Goal: Use online tool/utility: Utilize a website feature to perform a specific function

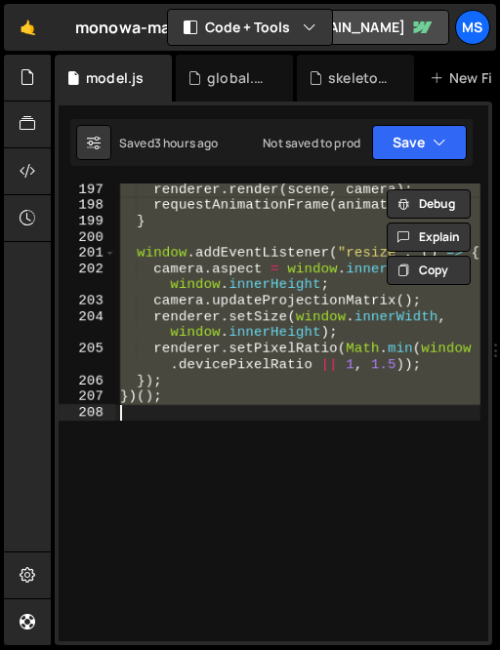
scroll to position [1803, 0]
click at [175, 478] on div "renderer . render ( scene , camera ) ; requestAnimationFrame ( animate ) ; } wi…" at bounding box center [298, 413] width 364 height 458
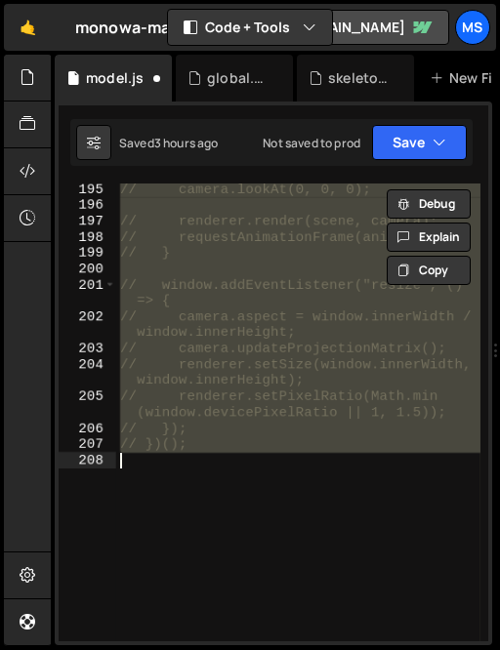
scroll to position [4533, 0]
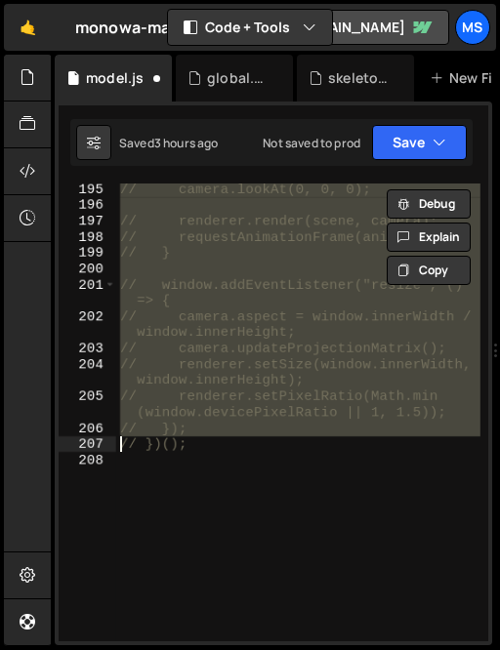
type textarea "// })();"
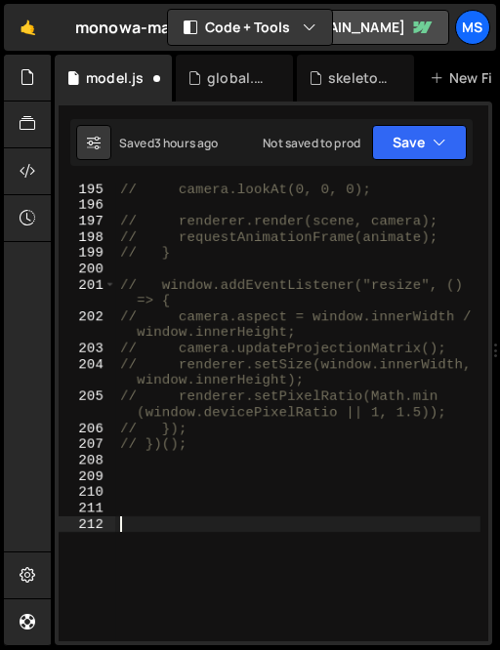
paste textarea "// 3) Kawase blur ping-pong"
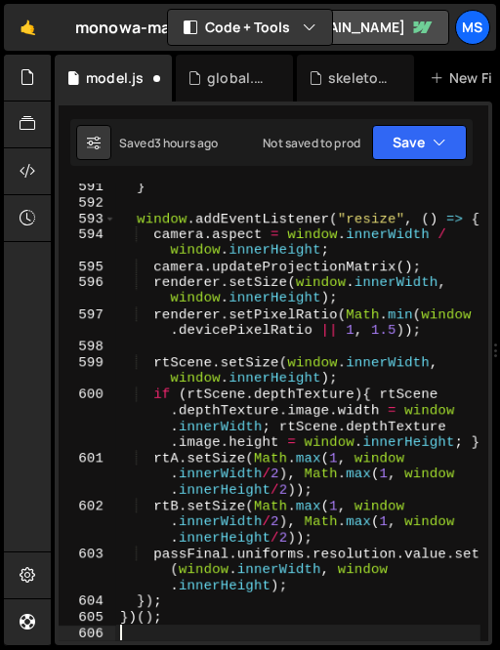
scroll to position [14091, 0]
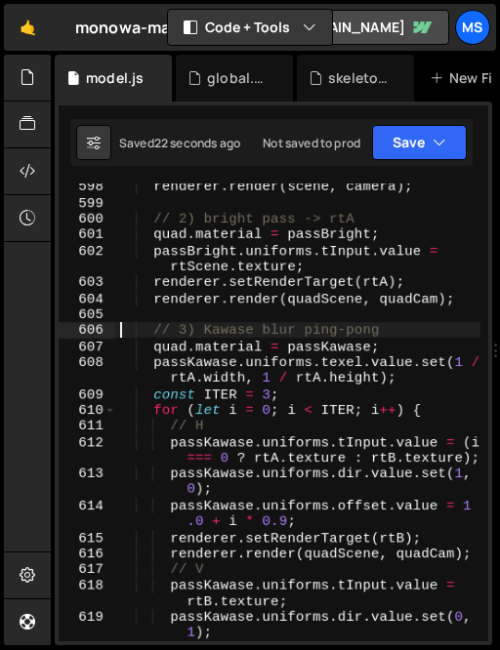
click at [180, 482] on div "renderer . render ( scene , camera ) ; // 2) bright pass -> rtA quad . material…" at bounding box center [298, 424] width 364 height 490
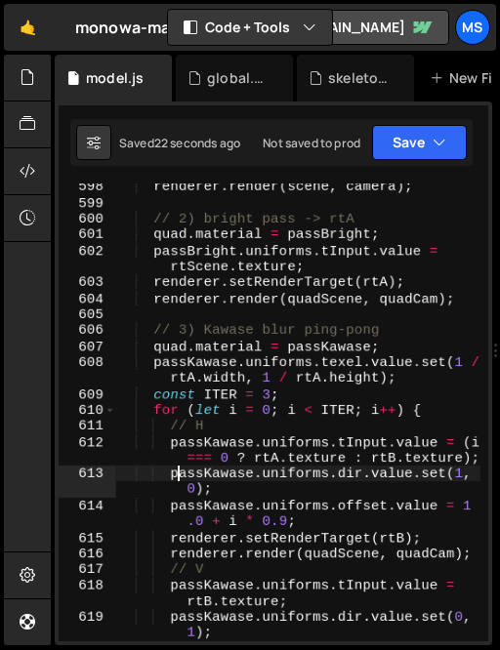
type textarea "})();"
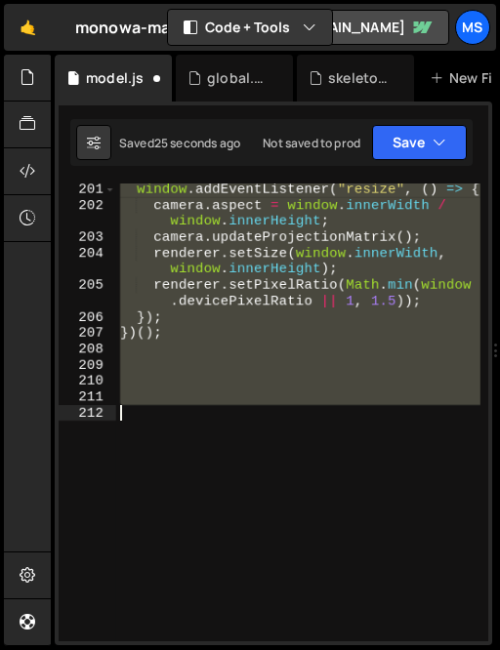
scroll to position [4437, 0]
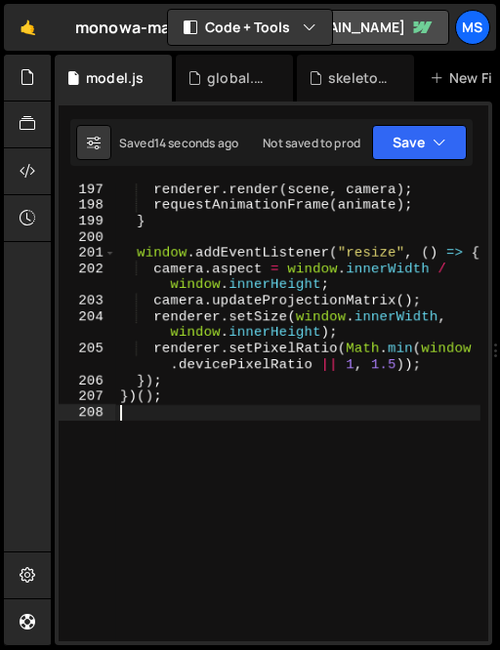
click at [151, 544] on div "renderer . render ( scene , camera ) ; requestAnimationFrame ( animate ) ; } wi…" at bounding box center [298, 427] width 364 height 490
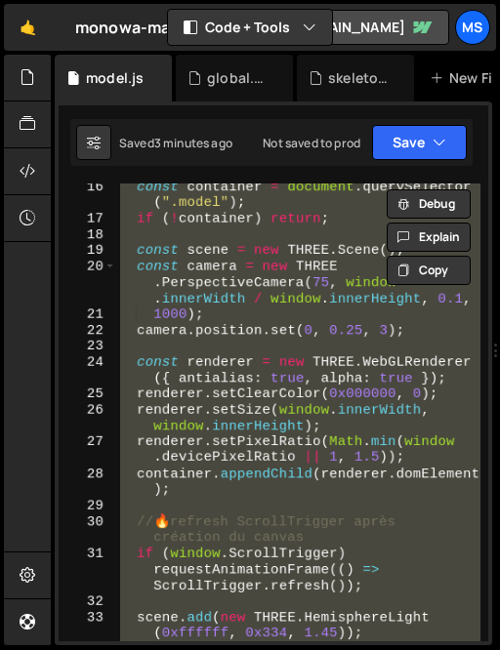
scroll to position [0, 0]
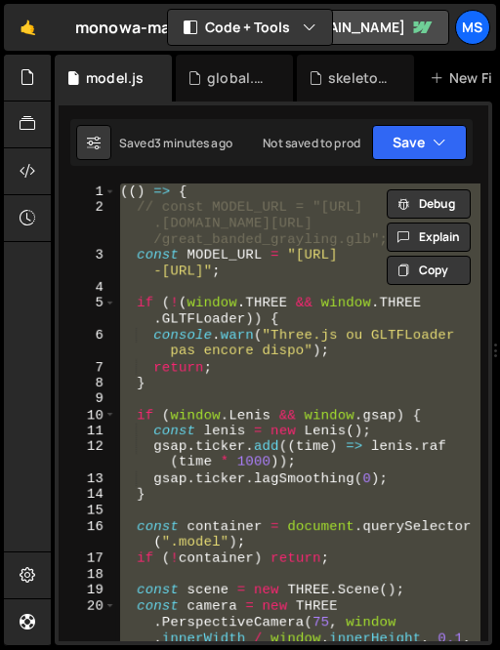
click at [228, 279] on div "(( ) => { // const MODEL_URL = "https://store-video .b-cdn.net/threejs /great_b…" at bounding box center [298, 413] width 364 height 458
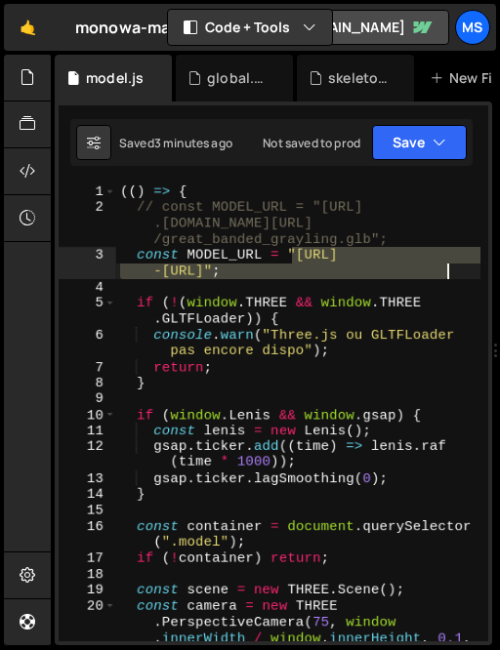
drag, startPoint x: 290, startPoint y: 257, endPoint x: 445, endPoint y: 271, distance: 155.9
click at [445, 271] on div "(( ) => { // const MODEL_URL = "https://store-video .b-cdn.net/threejs /great_b…" at bounding box center [298, 429] width 364 height 490
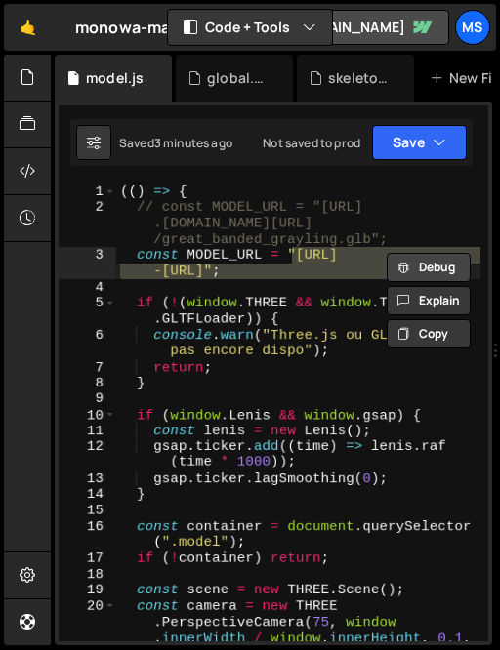
paste textarea "alocasia_-_tropical_plants_pack_free_sample"
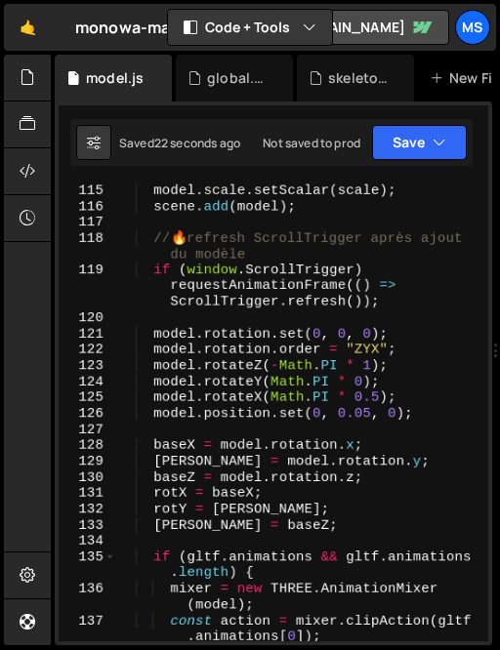
scroll to position [2521, 0]
click at [371, 394] on div "model . scale . setScalar ( scale ) ; scene . add ( model ) ; // 🔥 refresh Scro…" at bounding box center [298, 436] width 364 height 506
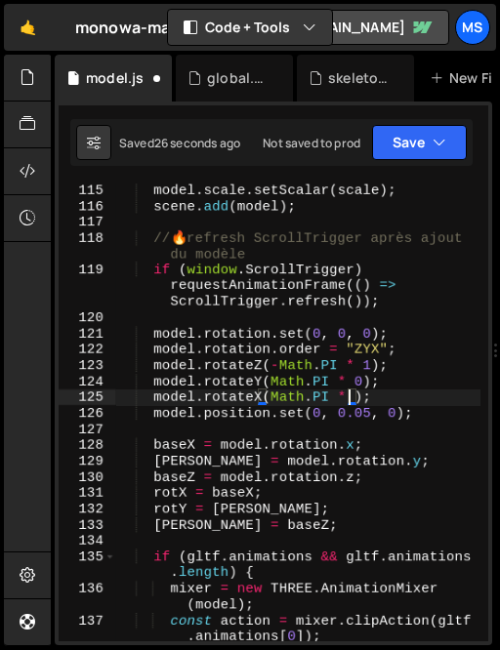
scroll to position [0, 16]
type textarea "model.rotateX(Math.PI * 1);"
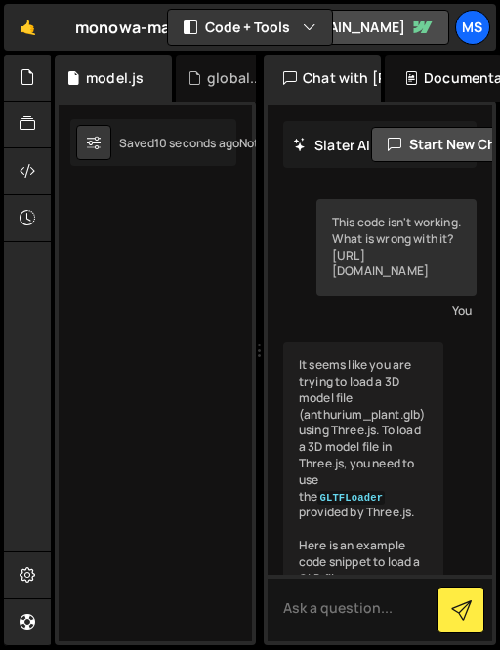
scroll to position [507, 0]
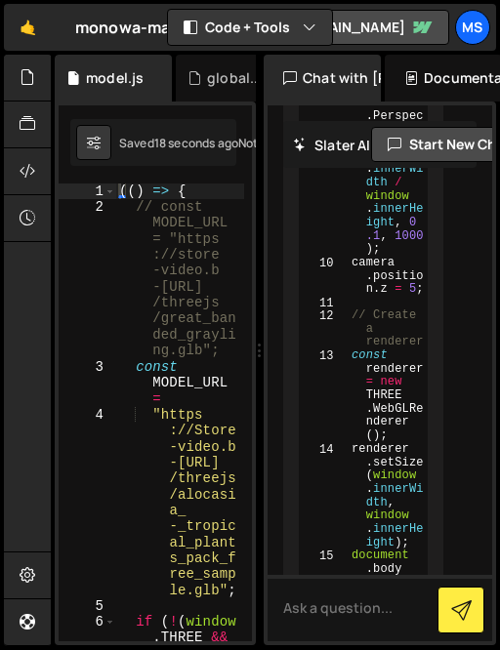
scroll to position [1041, 0]
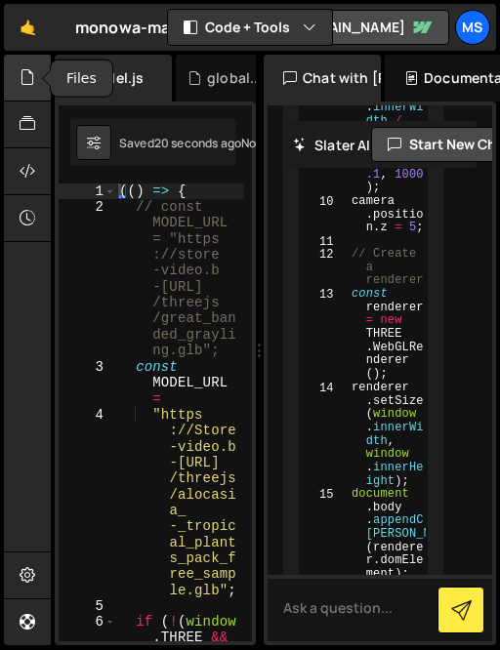
click at [34, 80] on icon at bounding box center [28, 76] width 16 height 21
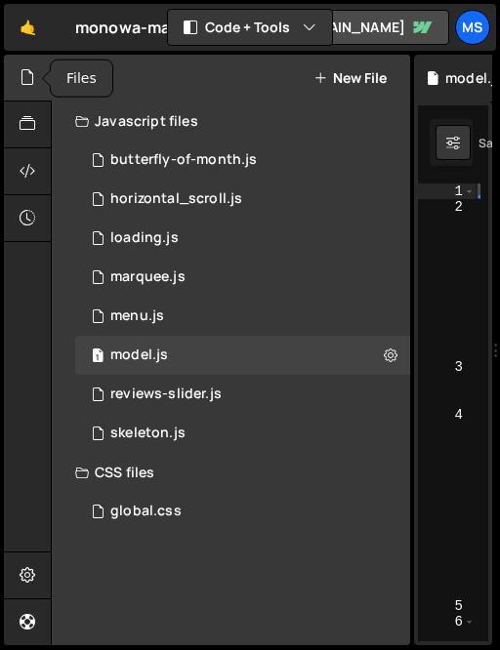
click at [34, 80] on icon at bounding box center [28, 76] width 16 height 21
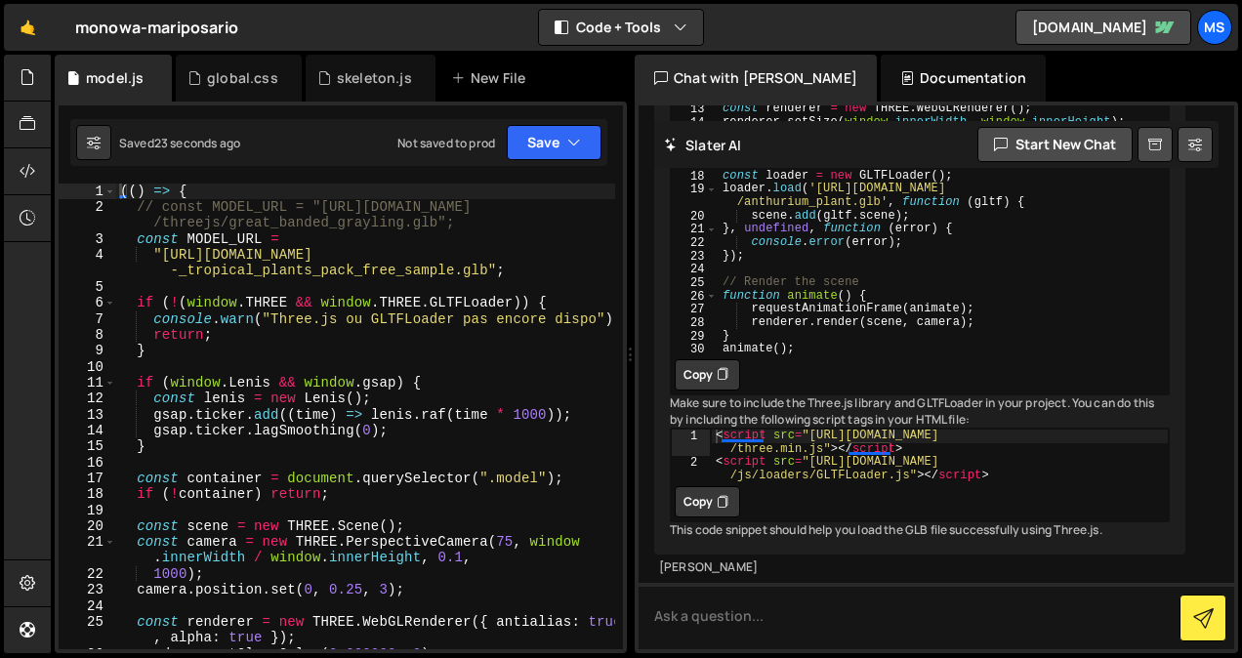
scroll to position [574, 0]
click at [499, 31] on button "Code + Tools" at bounding box center [621, 27] width 164 height 35
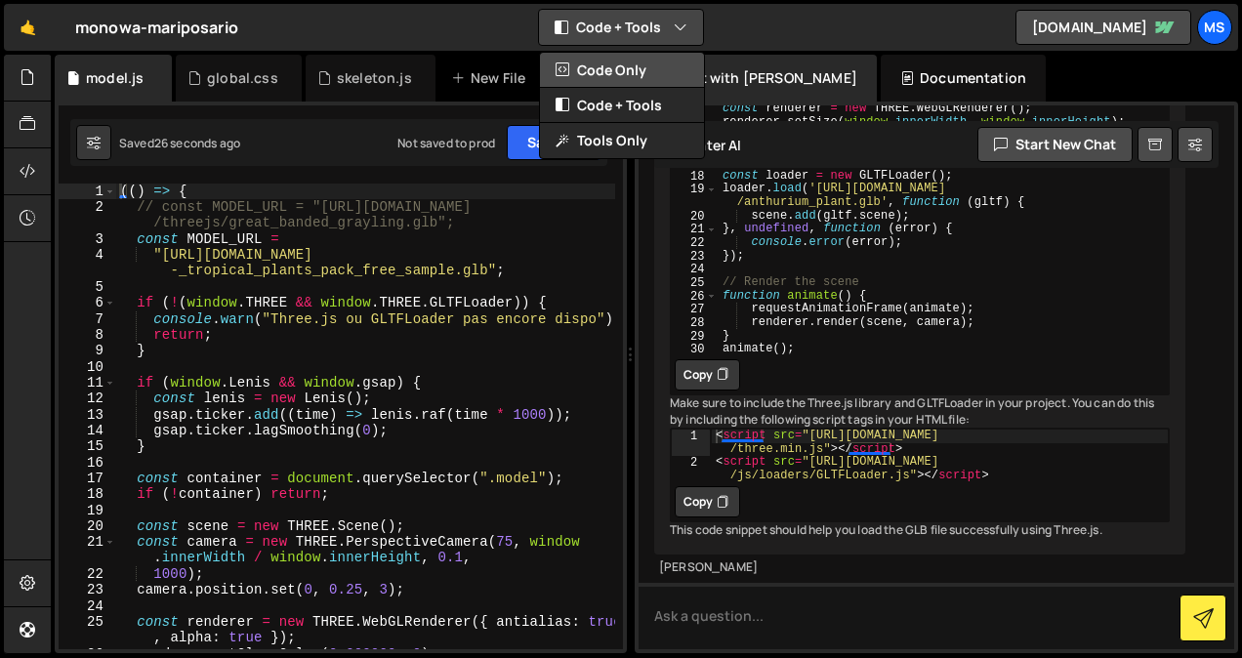
click at [499, 58] on button "Code Only" at bounding box center [622, 70] width 164 height 35
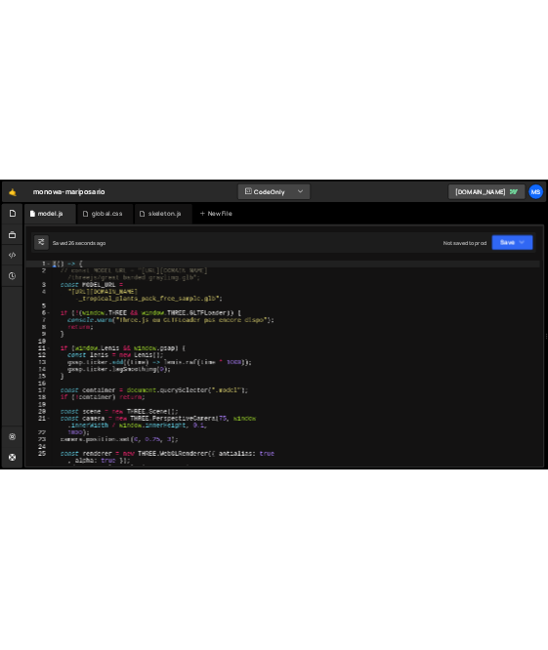
scroll to position [1894, 0]
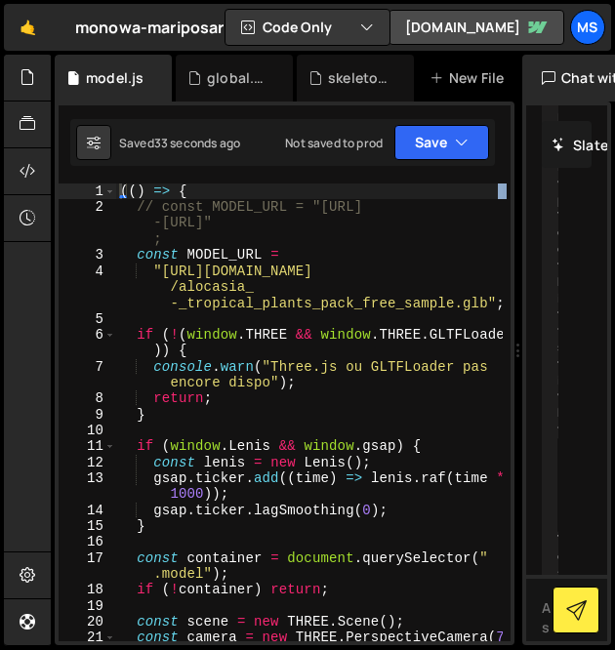
drag, startPoint x: 612, startPoint y: 261, endPoint x: 505, endPoint y: 255, distance: 107.6
click at [499, 255] on div "Files New File Javascript files 1 butterfly-of-month.js 0 1 horizontal_scroll.j…" at bounding box center [333, 351] width 565 height 592
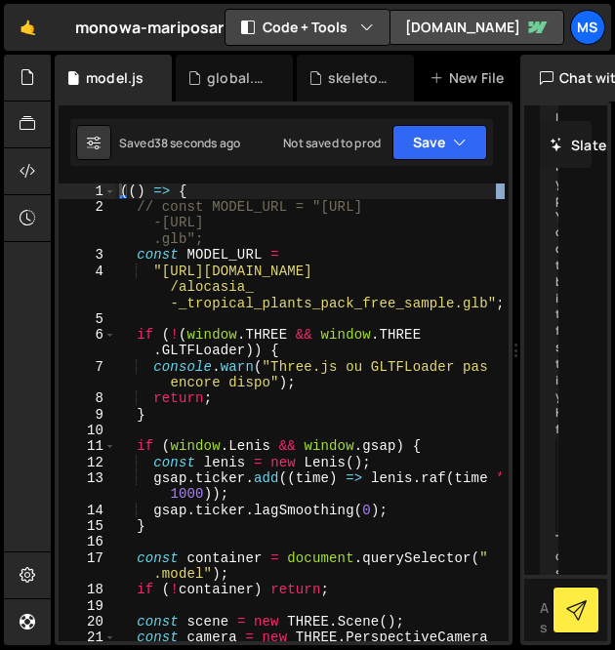
click at [352, 33] on button "Code + Tools" at bounding box center [308, 27] width 164 height 35
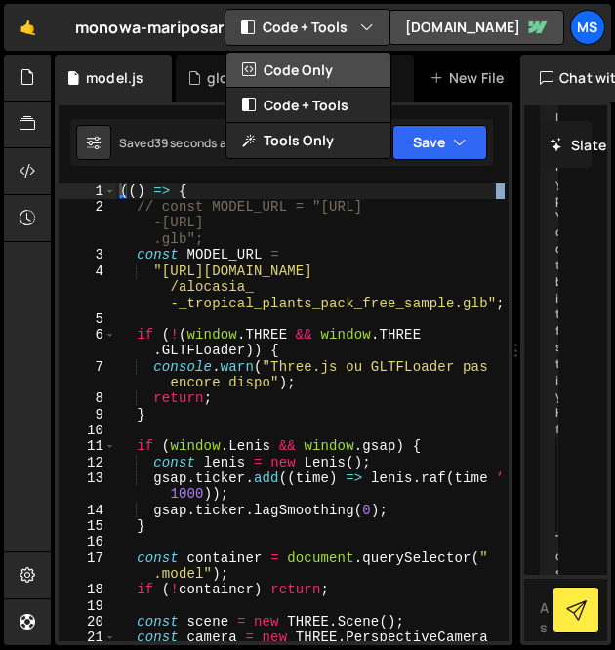
click at [336, 59] on button "Code Only" at bounding box center [309, 70] width 164 height 35
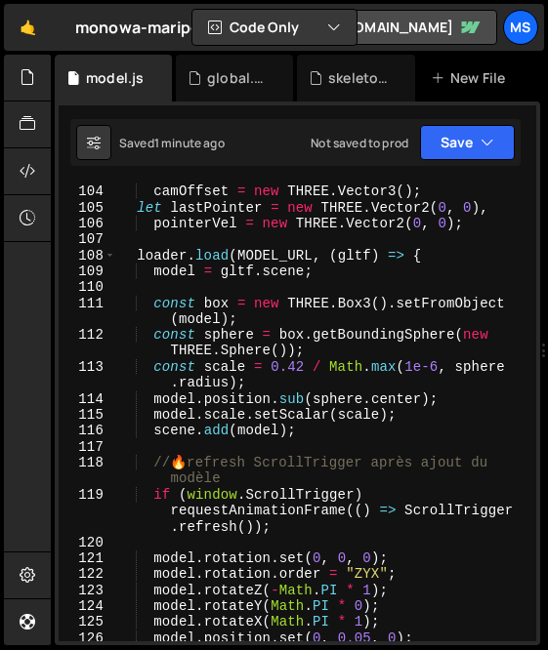
scroll to position [2121, 0]
click at [290, 372] on div "velRot = new THREE . Vector3 ( ) , camOffset = new THREE . Vector3 ( ) ; let la…" at bounding box center [322, 413] width 412 height 490
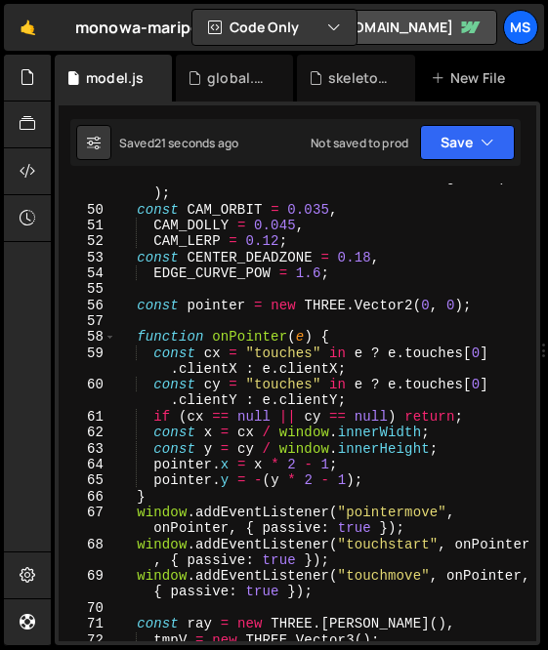
scroll to position [0, 0]
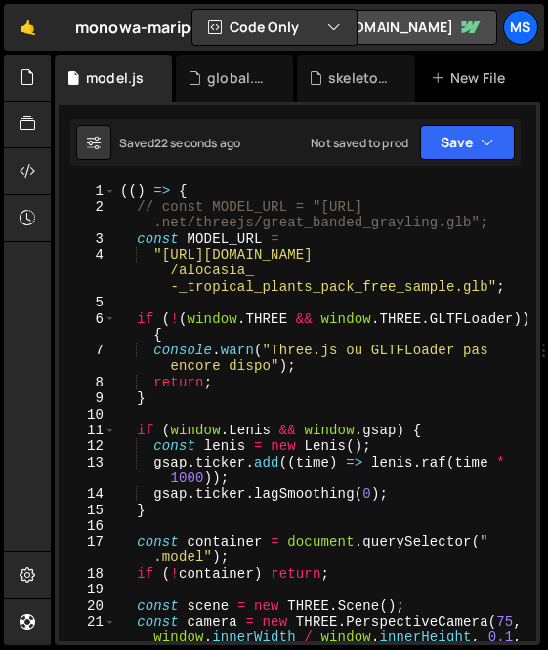
click at [289, 257] on div "(( ) => { // const MODEL_URL = "[URL] .net/threejs/great_banded_grayling.glb"; …" at bounding box center [322, 429] width 412 height 490
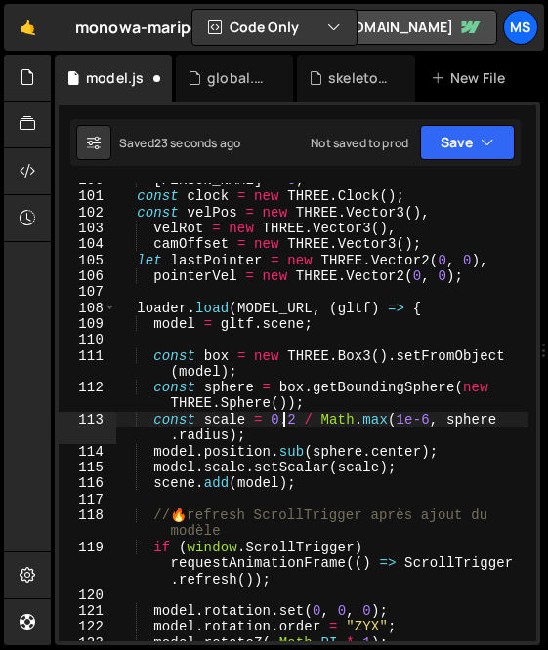
scroll to position [2068, 0]
type textarea "const scale = 0.42 / Math.[PERSON_NAME](1e-6, sphere.radius);"
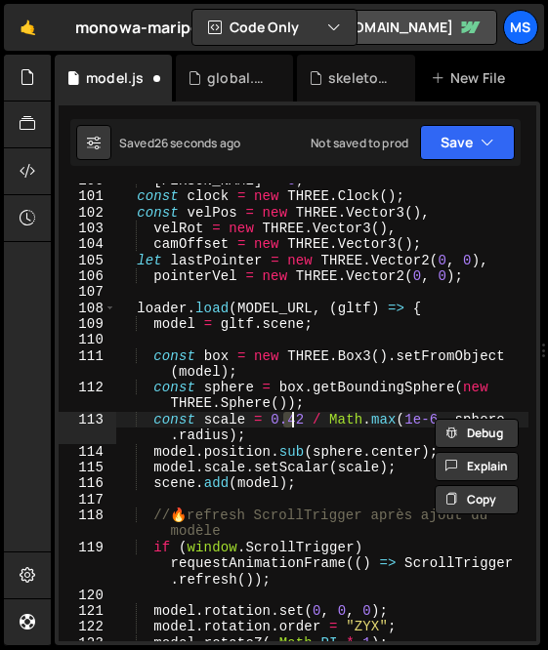
click at [366, 297] on div "[PERSON_NAME] = 0 ; const clock = new THREE . Clock ( ) ; const velPos = new TH…" at bounding box center [322, 418] width 412 height 490
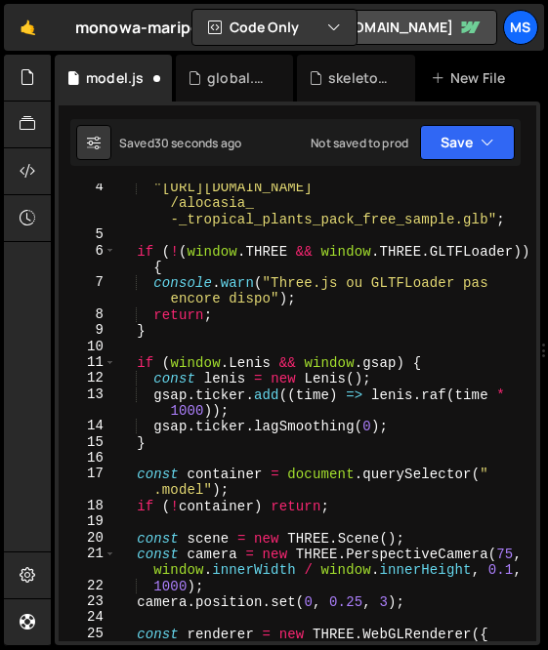
scroll to position [0, 0]
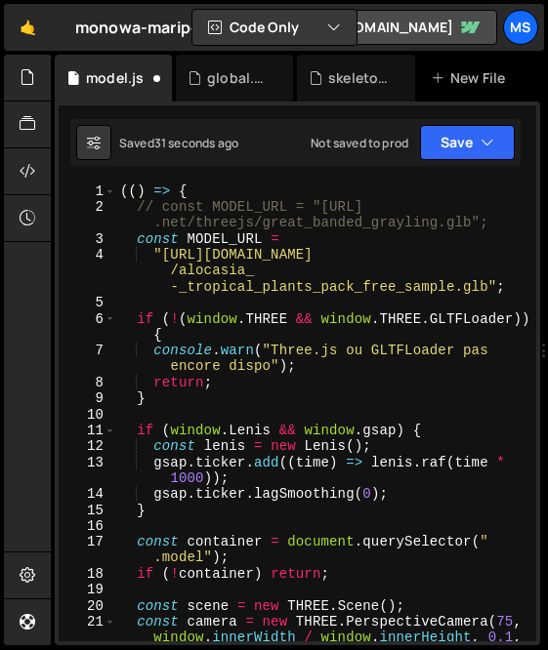
click at [279, 240] on div "(( ) => { // const MODEL_URL = "[URL] .net/threejs/great_banded_grayling.glb"; …" at bounding box center [322, 429] width 412 height 490
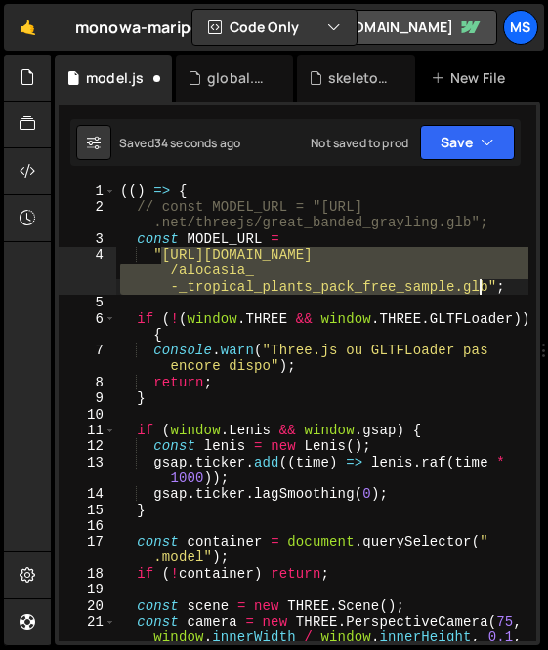
drag, startPoint x: 161, startPoint y: 261, endPoint x: 476, endPoint y: 290, distance: 315.9
click at [476, 290] on div "(( ) => { // const MODEL_URL = "[URL] .net/threejs/great_banded_grayling.glb"; …" at bounding box center [322, 429] width 412 height 490
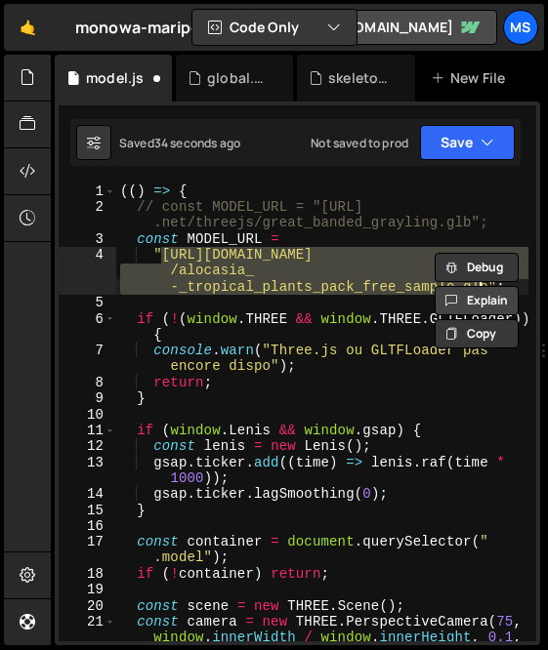
paste textarea "borboleta_azul_-_butterfly"
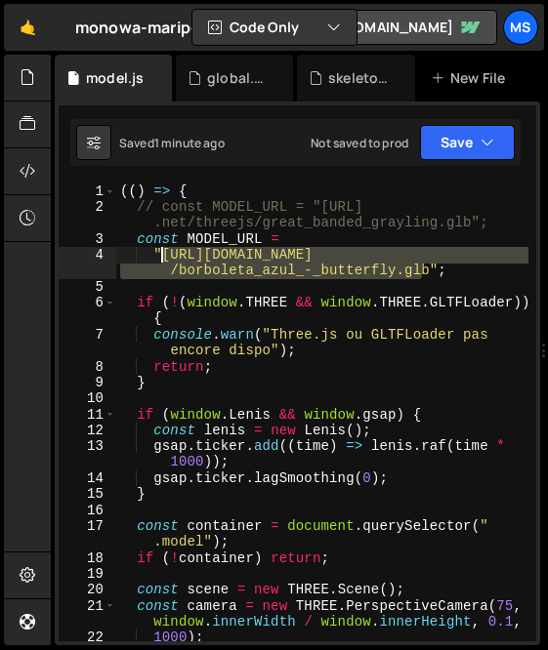
drag, startPoint x: 420, startPoint y: 276, endPoint x: 160, endPoint y: 261, distance: 260.3
click at [160, 261] on div "(( ) => { // const MODEL_URL = "[URL] .net/threejs/great_banded_grayling.glb"; …" at bounding box center [322, 429] width 412 height 490
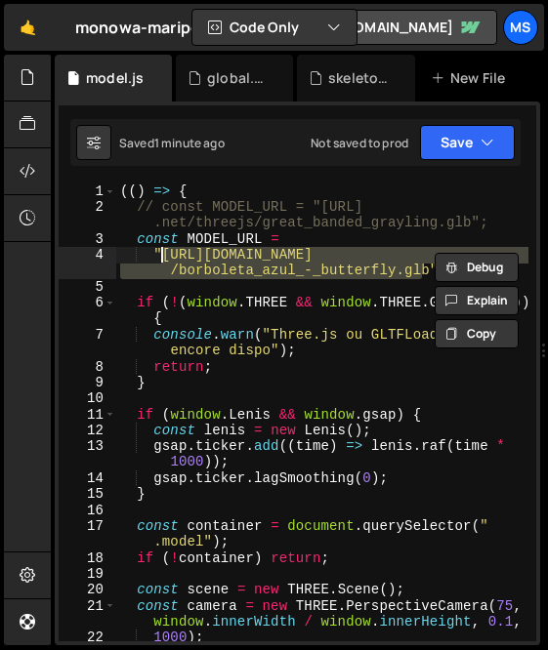
paste textarea "common_lime_butterfly_smoothie-3d"
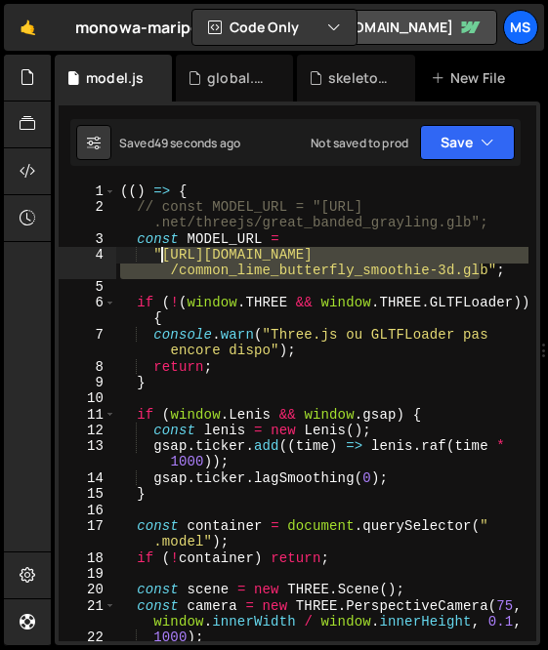
drag, startPoint x: 482, startPoint y: 277, endPoint x: 160, endPoint y: 261, distance: 321.8
click at [160, 261] on div "(( ) => { // const MODEL_URL = "[URL] .net/threejs/great_banded_grayling.glb"; …" at bounding box center [322, 429] width 412 height 490
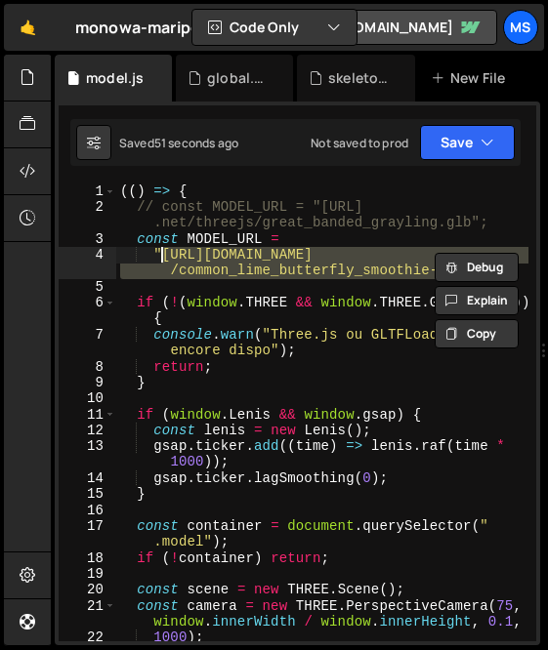
paste textarea "borboleta_azul_-_butterfly"
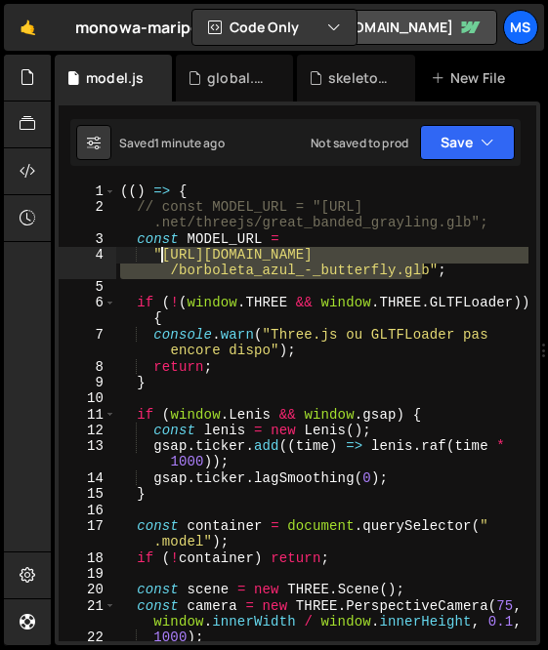
drag, startPoint x: 424, startPoint y: 276, endPoint x: 160, endPoint y: 259, distance: 264.3
click at [160, 259] on div "(( ) => { // const MODEL_URL = "[URL] .net/threejs/great_banded_grayling.glb"; …" at bounding box center [322, 429] width 412 height 490
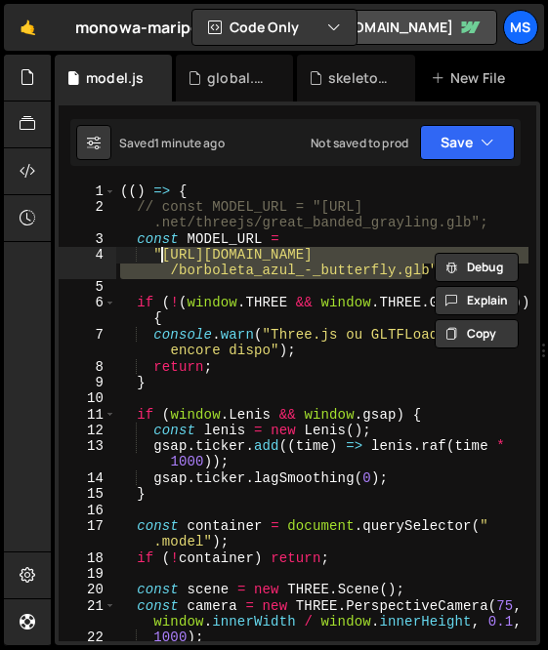
paste textarea "utterfly%20(1)"
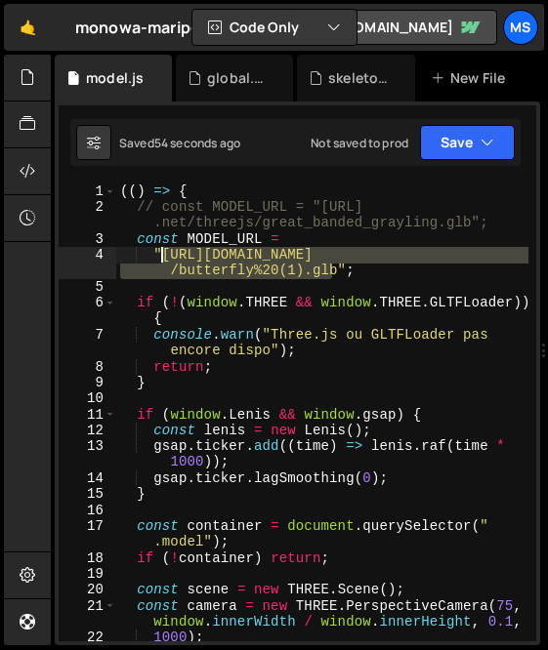
drag, startPoint x: 333, startPoint y: 272, endPoint x: 160, endPoint y: 259, distance: 173.3
click at [160, 259] on div "(( ) => { // const MODEL_URL = "[URL] .net/threejs/great_banded_grayling.glb"; …" at bounding box center [322, 429] width 412 height 490
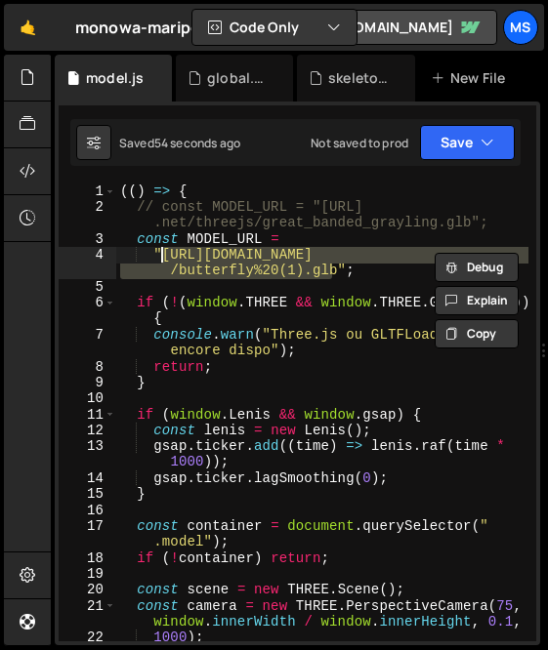
paste textarea
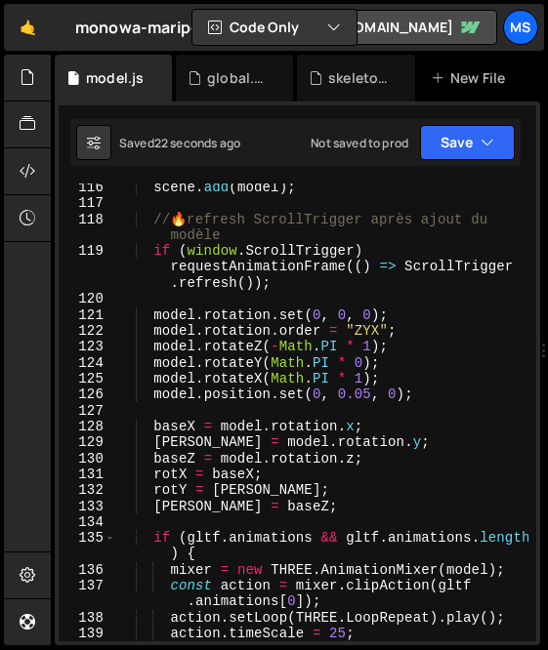
scroll to position [2348, 0]
click at [356, 380] on div "scene . add ( model ) ; // 🔥 refresh ScrollTrigger après ajout du modèle if ( w…" at bounding box center [322, 425] width 412 height 490
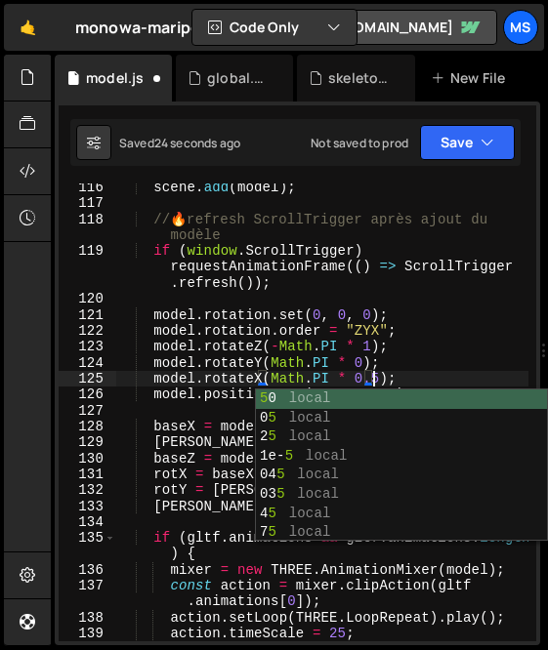
scroll to position [0, 17]
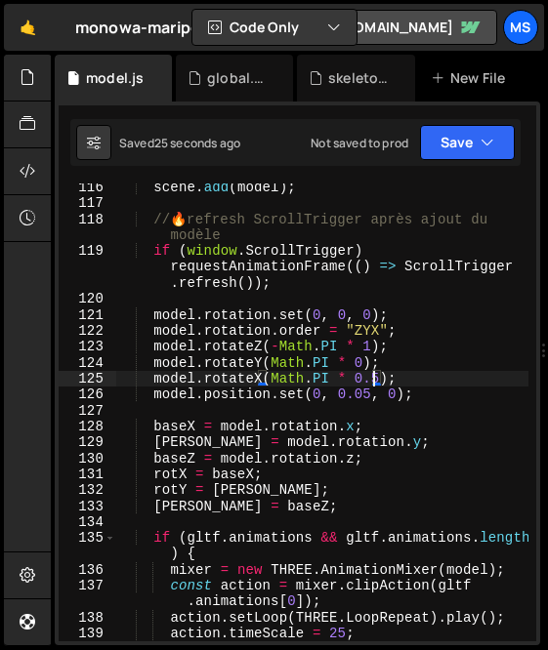
click at [373, 383] on div "scene . add ( model ) ; // 🔥 refresh ScrollTrigger après ajout du modèle if ( w…" at bounding box center [322, 425] width 412 height 490
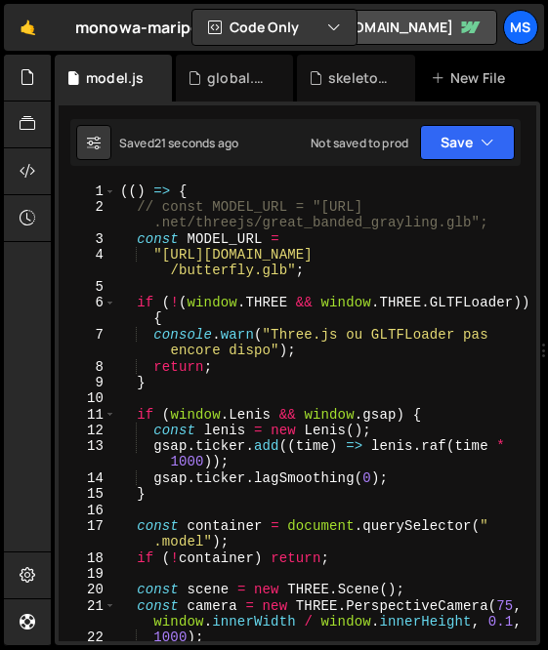
scroll to position [0, 0]
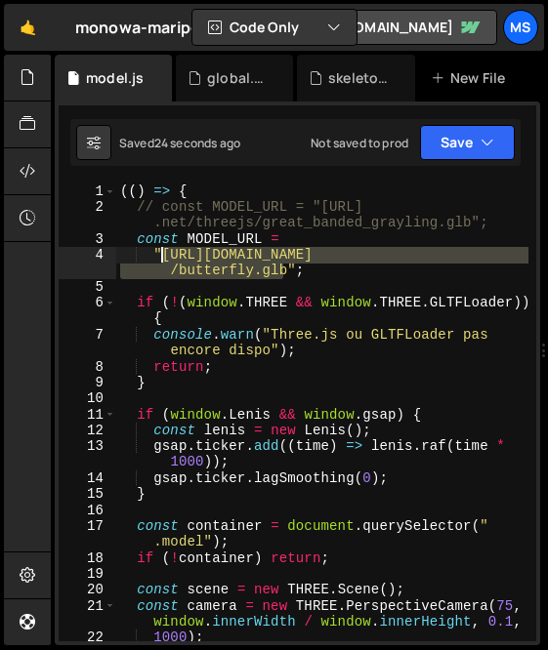
drag, startPoint x: 284, startPoint y: 271, endPoint x: 158, endPoint y: 259, distance: 126.5
click at [158, 259] on div "(( ) => { // const MODEL_URL = "[URL] .net/threejs/great_banded_grayling.glb"; …" at bounding box center [322, 429] width 412 height 490
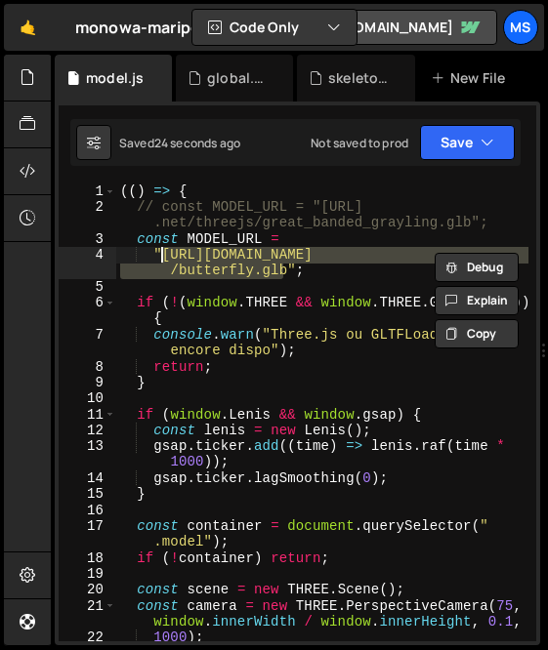
paste textarea "common_lime_butterfly_smoothie-3d"
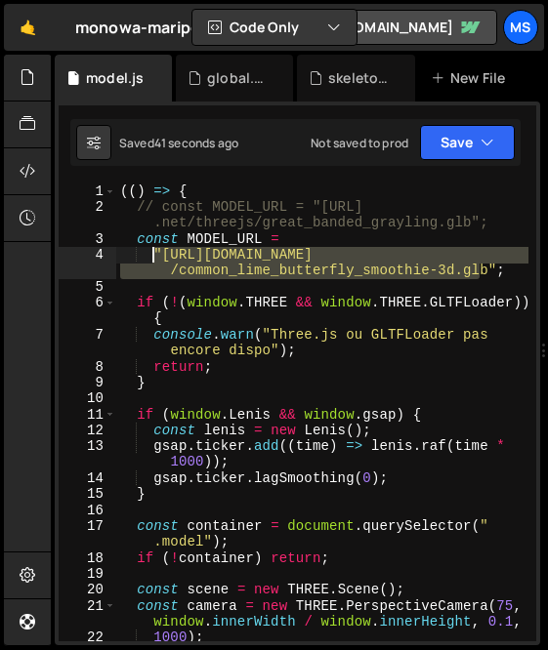
drag, startPoint x: 481, startPoint y: 270, endPoint x: 156, endPoint y: 258, distance: 324.5
click at [156, 258] on div "(( ) => { // const MODEL_URL = "[URL] .net/threejs/great_banded_grayling.glb"; …" at bounding box center [322, 429] width 412 height 490
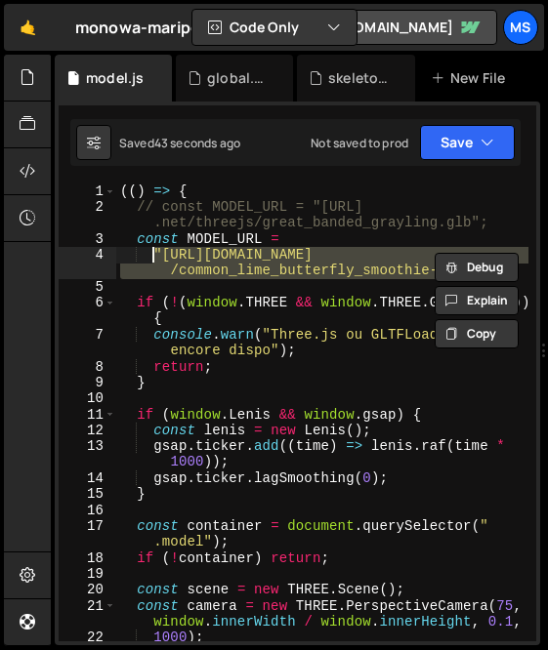
scroll to position [0, 3]
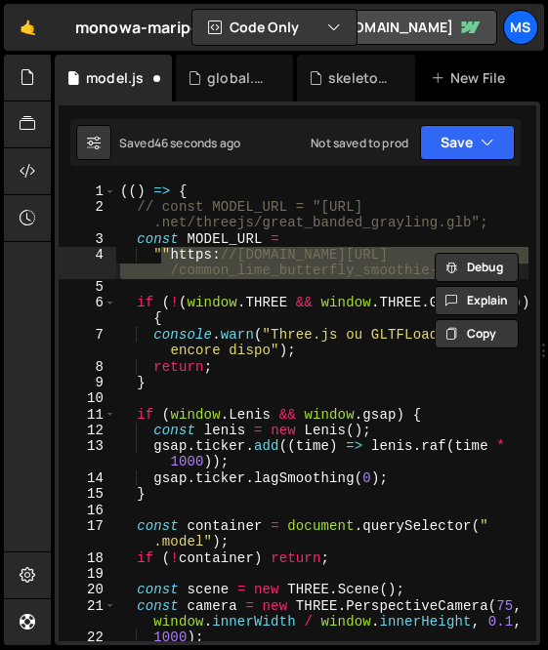
paste textarea "[URL][DOMAIN_NAME]""
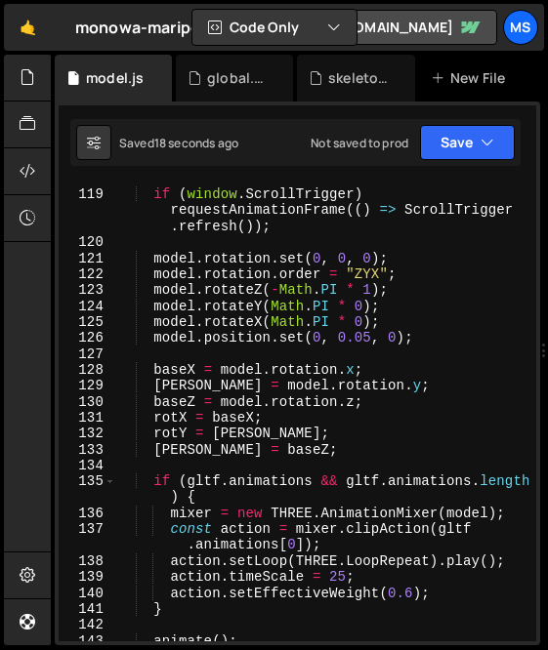
scroll to position [2406, 0]
click at [356, 321] on div "// 🔥 refresh ScrollTrigger après ajout du modèle if ( window . ScrollTrigger ) …" at bounding box center [322, 408] width 412 height 506
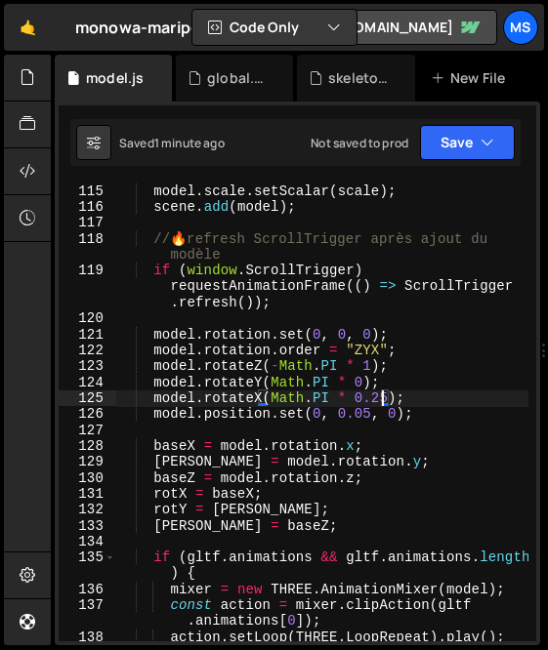
scroll to position [2329, 0]
click at [425, 449] on div "model . scale . setScalar ( scale ) ; scene . add ( model ) ; // 🔥 refresh Scro…" at bounding box center [322, 429] width 412 height 490
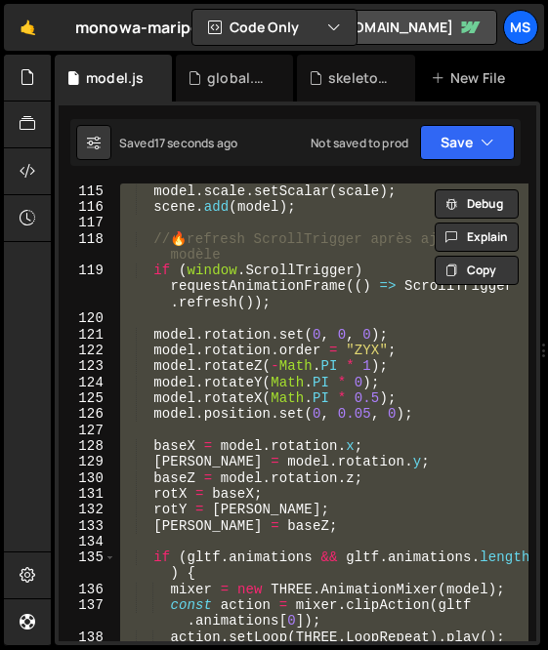
scroll to position [0, 2]
type textarea "// })();"
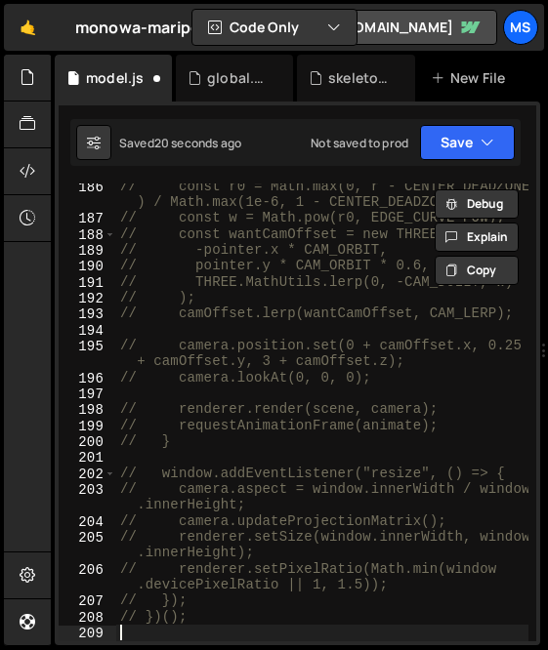
scroll to position [0, 0]
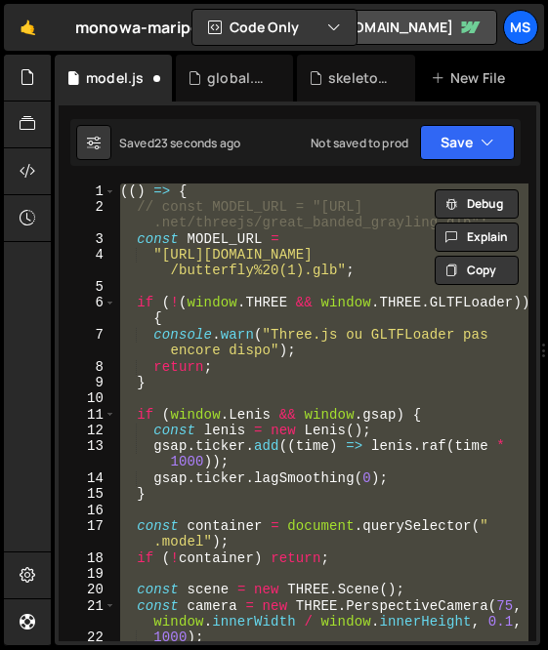
type textarea "// })();"
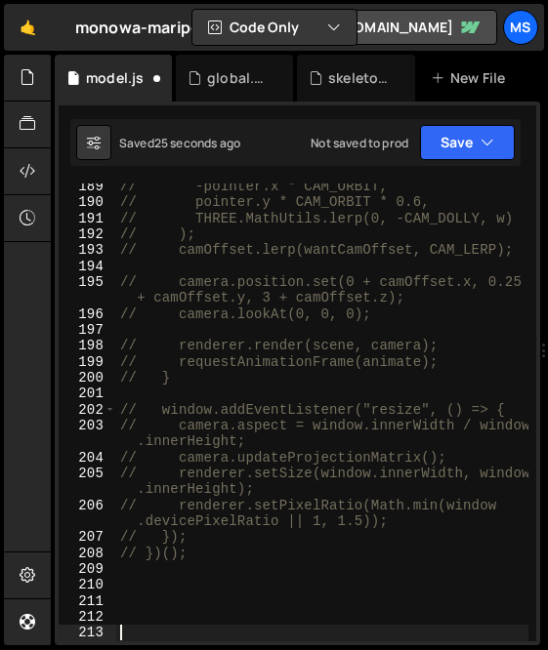
scroll to position [4041, 0]
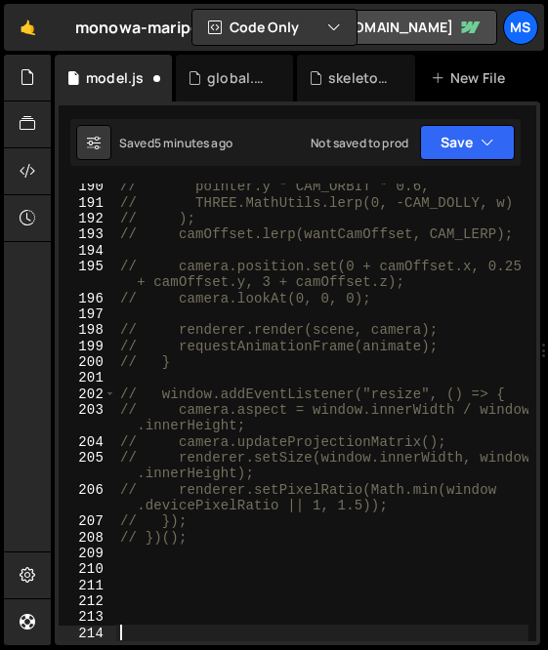
paste textarea "})();"
type textarea "})();"
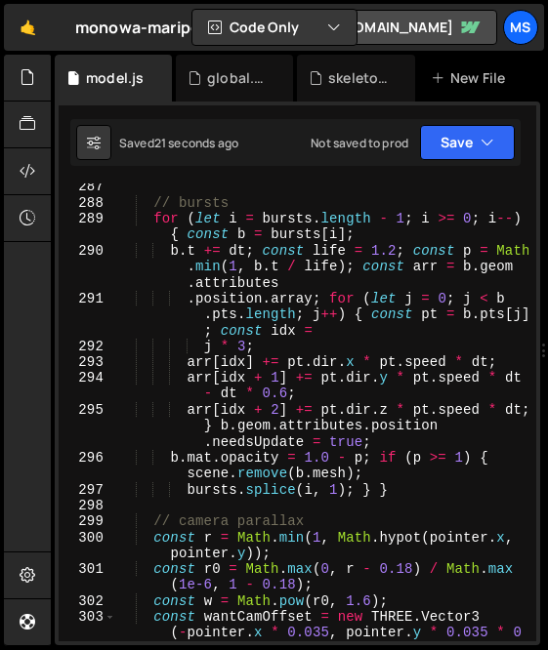
click at [458, 475] on div "// bursts for ( let i = bursts . length - 1 ; i >= 0 ; i -- ) { const b = burst…" at bounding box center [322, 440] width 412 height 522
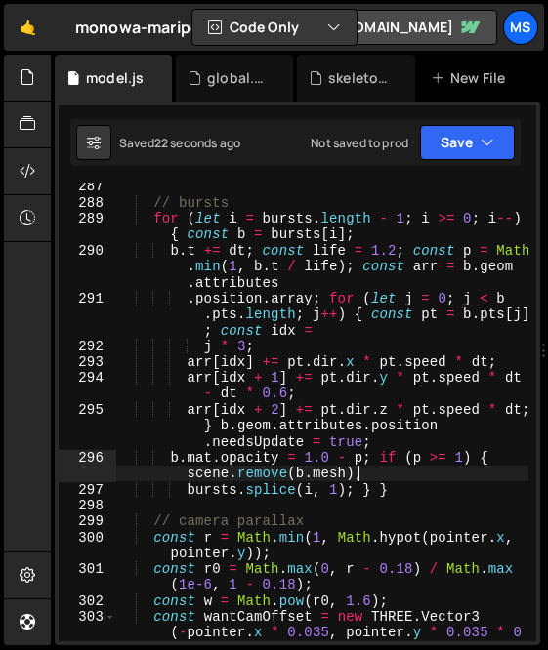
type textarea "addEventListener('resize', ()=>{ camera.aspect=innerWidth/innerHeight; camera.u…"
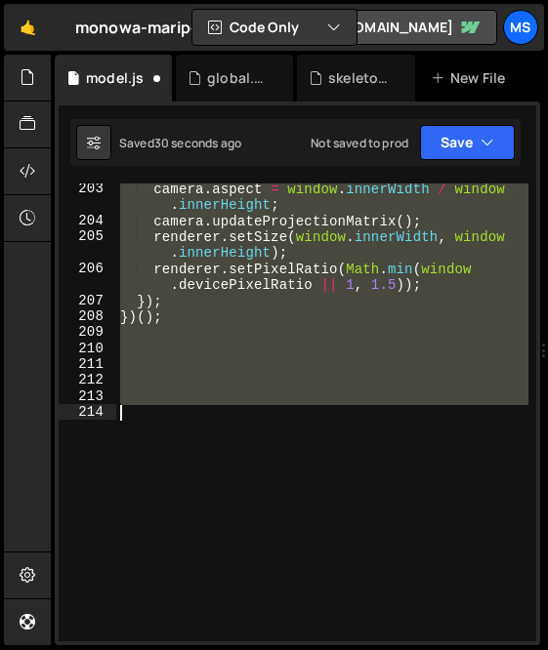
scroll to position [4261, 0]
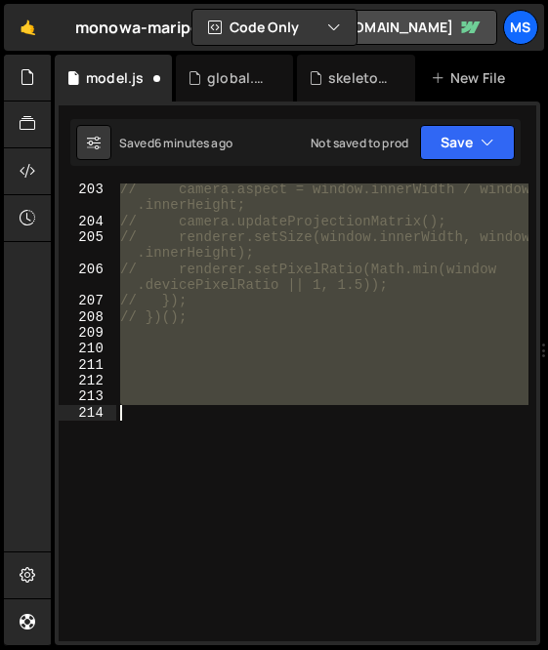
click at [319, 459] on div "// camera.aspect = window.innerWidth / window .innerHeight; // camera.updatePro…" at bounding box center [322, 413] width 412 height 458
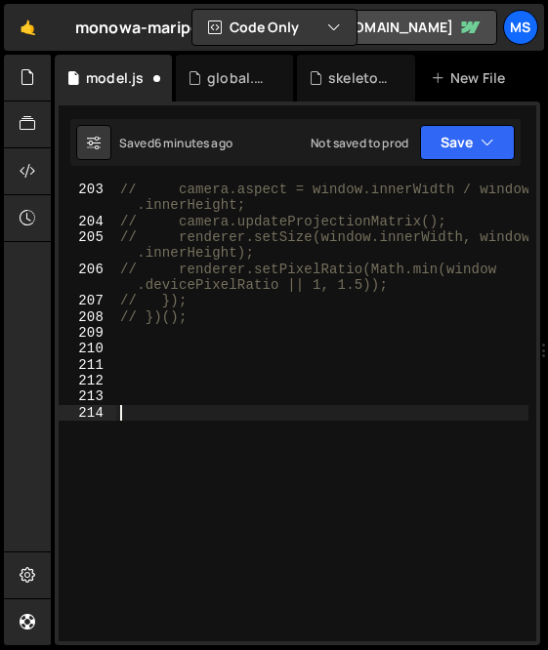
paste textarea "if (trailPath.length > TRAIL_POINTS) trailPath.pop();"
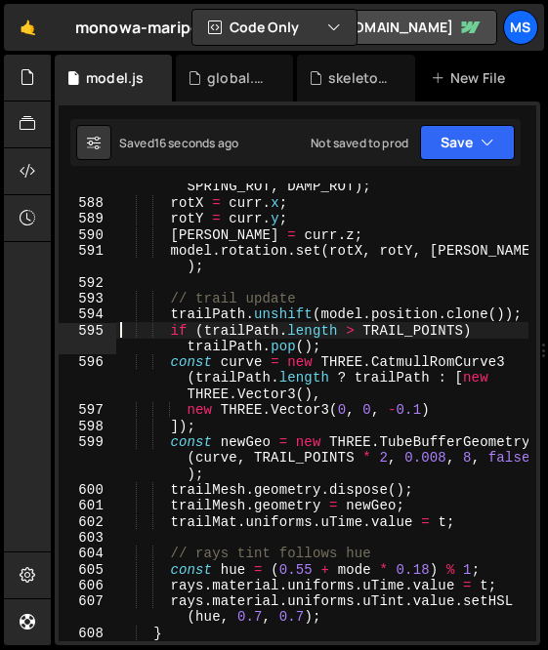
click at [351, 523] on div "springUpdate ( curr , velRot , targ , dt , SPRING_ROT , DAMP_ROT ) ; rotX = cur…" at bounding box center [322, 416] width 412 height 506
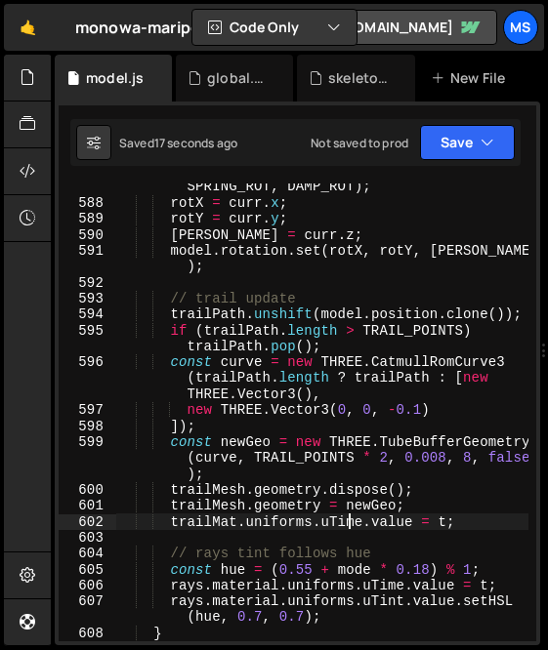
type textarea "})();"
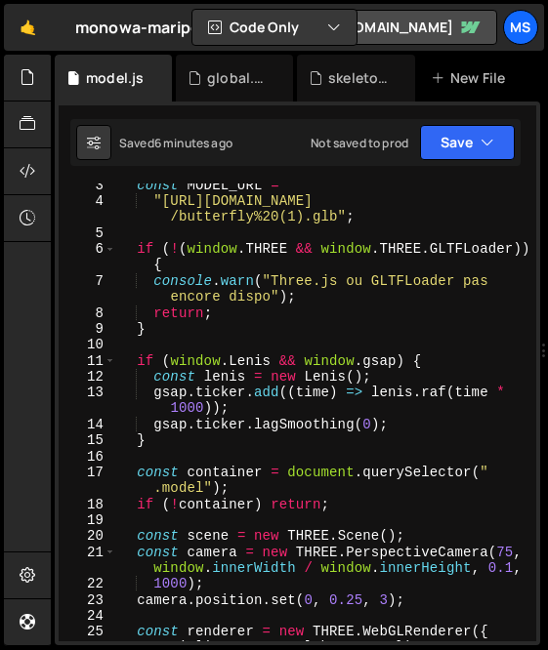
scroll to position [0, 0]
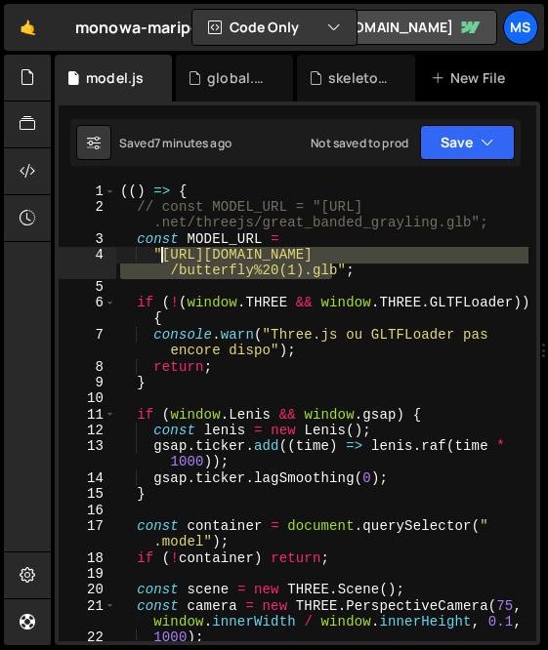
drag, startPoint x: 332, startPoint y: 275, endPoint x: 160, endPoint y: 258, distance: 172.8
click at [160, 258] on div "(( ) => { // const MODEL_URL = "[URL] .net/threejs/great_banded_grayling.glb"; …" at bounding box center [322, 429] width 412 height 490
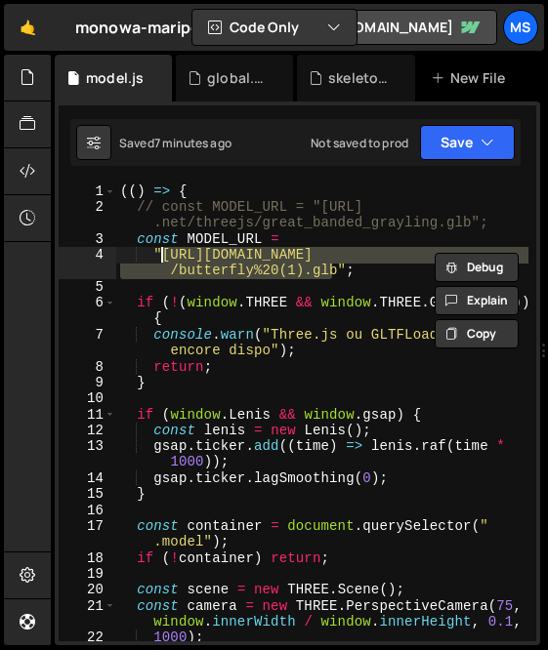
paste textarea "orchard_swallowtail"
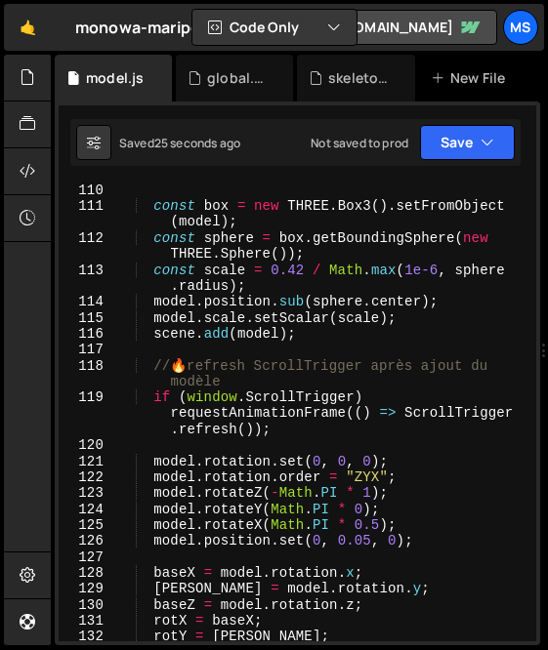
scroll to position [2214, 0]
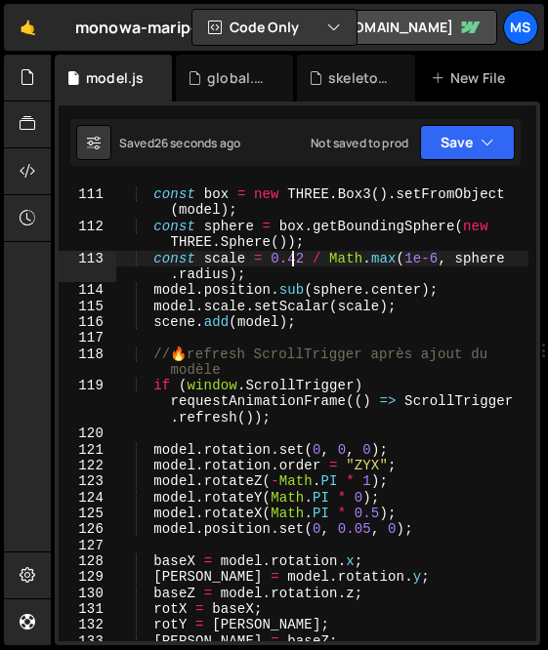
click at [289, 259] on div "const box = new THREE . Box3 ( ) . setFromObject ( model ) ; const sphere = box…" at bounding box center [322, 416] width 412 height 490
click at [342, 452] on div "const box = new THREE . Box3 ( ) . setFromObject ( model ) ; const sphere = box…" at bounding box center [322, 416] width 412 height 490
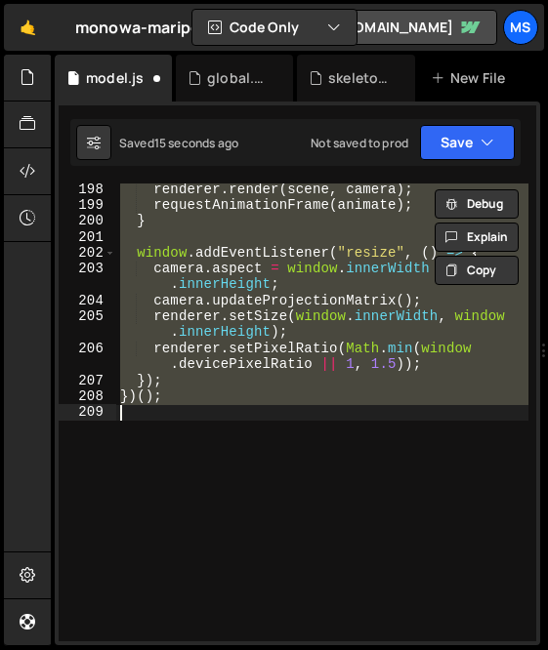
scroll to position [0, 0]
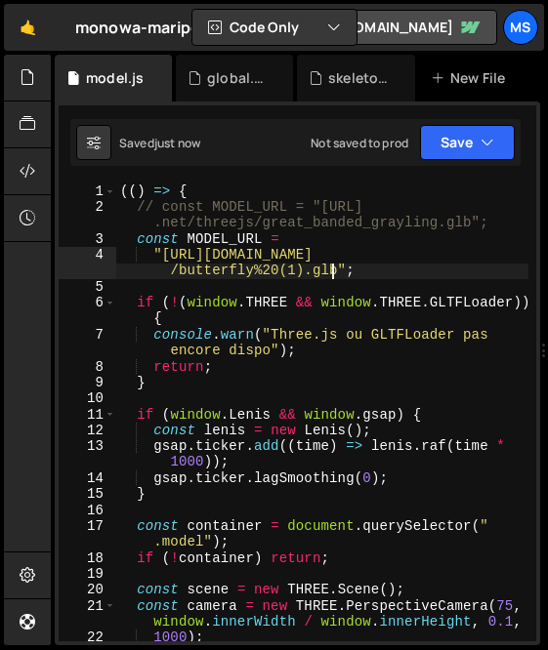
click at [356, 526] on div "(( ) => { // const MODEL_URL = "[URL] .net/threejs/great_banded_grayling.glb"; …" at bounding box center [322, 429] width 412 height 490
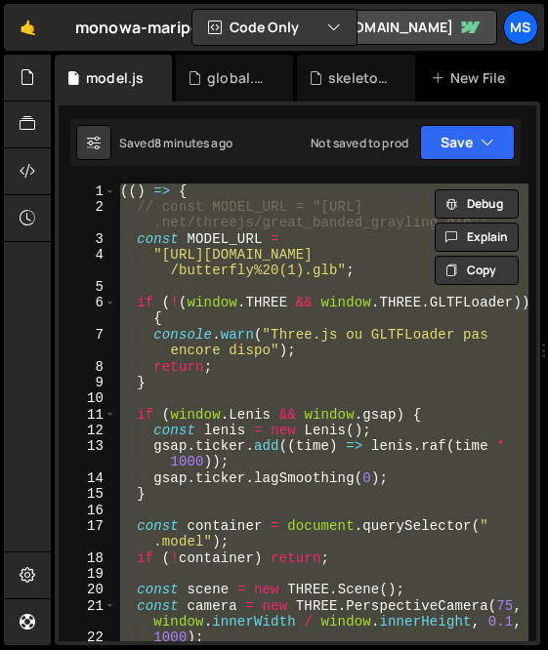
type textarea "// })();"
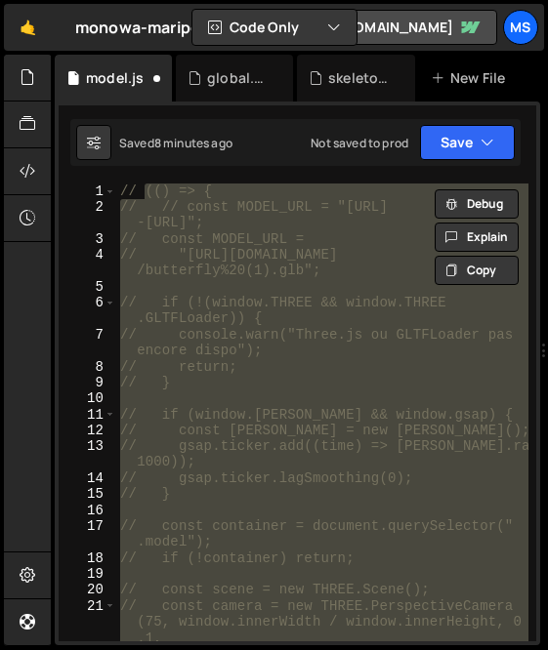
scroll to position [3961, 0]
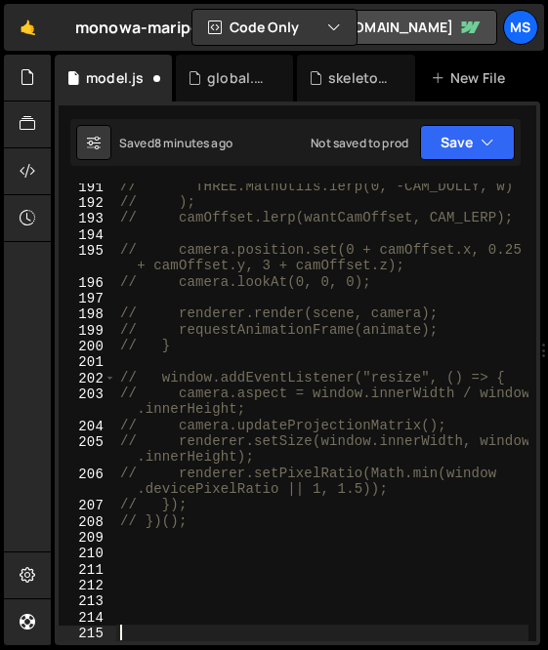
paste textarea "}"
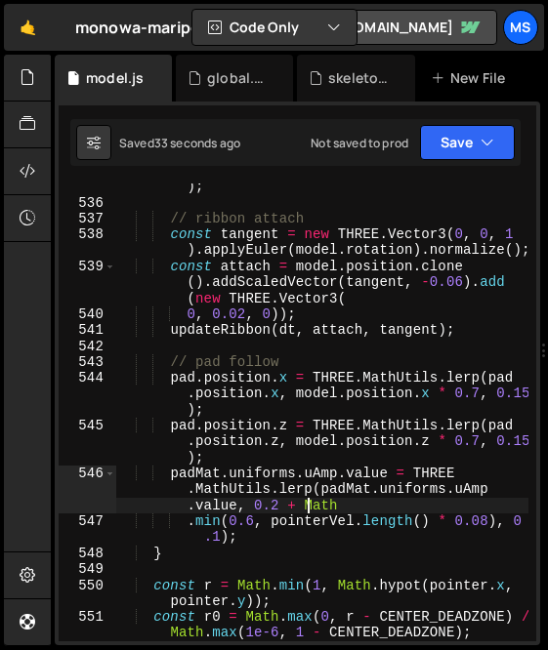
click at [312, 506] on div "model . rotation . set ( rotX , rotY , rotZ , "ZYX" ) ; // ribbon attach const …" at bounding box center [322, 416] width 412 height 506
type textarea "})();"
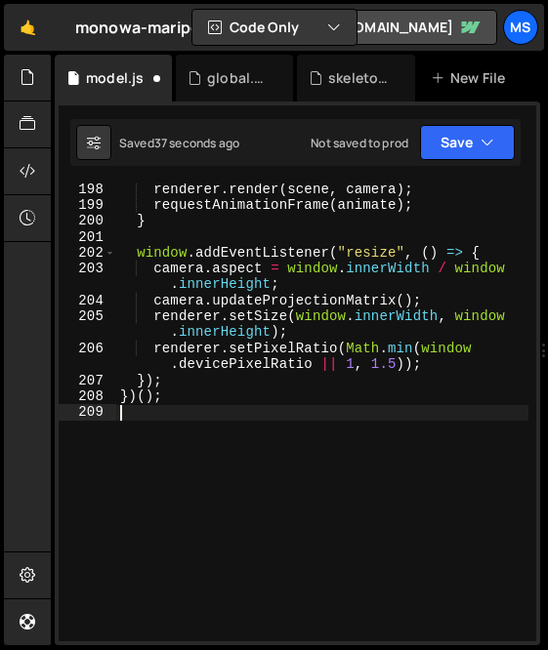
scroll to position [4102, 0]
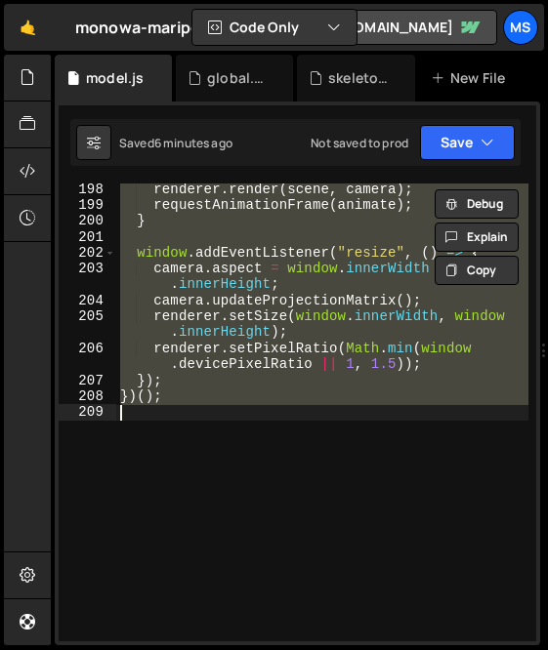
type textarea "// })();"
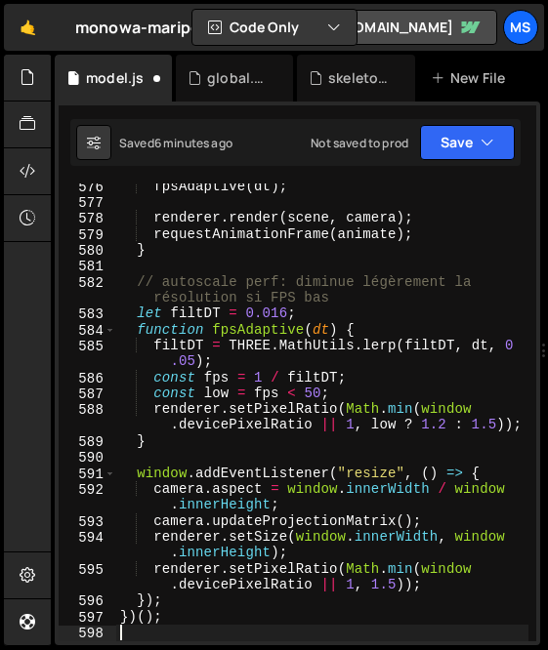
scroll to position [12112, 0]
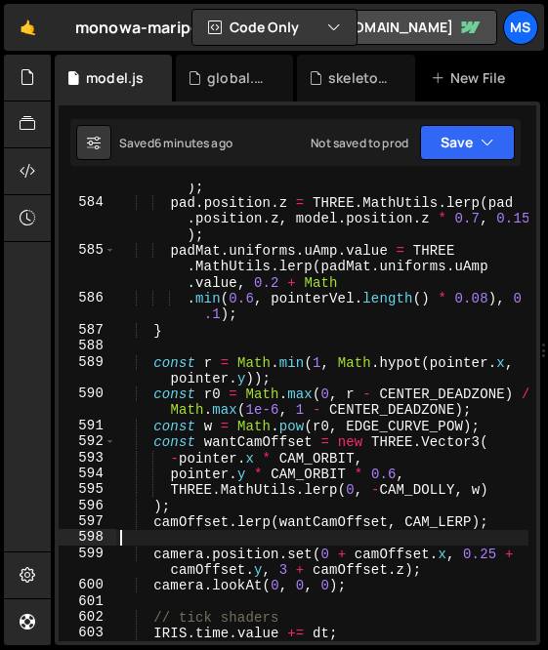
click at [341, 527] on div "pad . position . x = THREE . MathUtils . lerp ( pad . position . x , model . po…" at bounding box center [322, 408] width 412 height 522
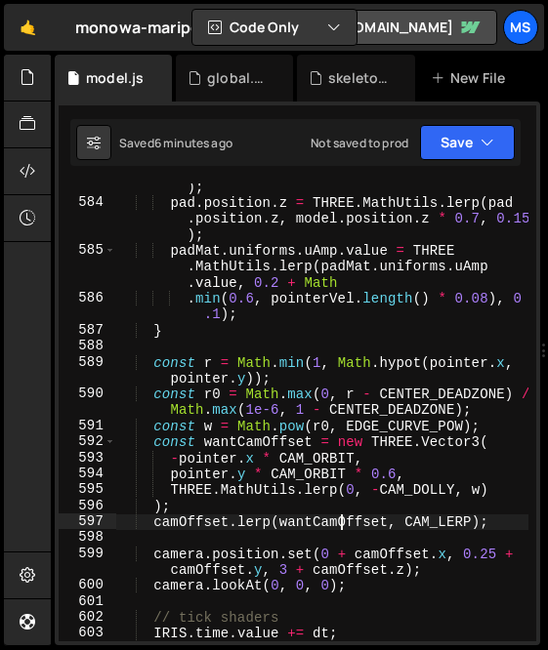
type textarea "})();"
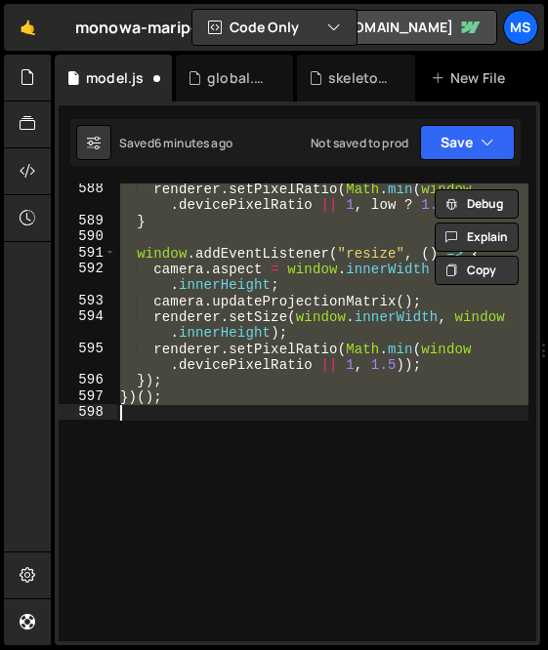
scroll to position [4269, 0]
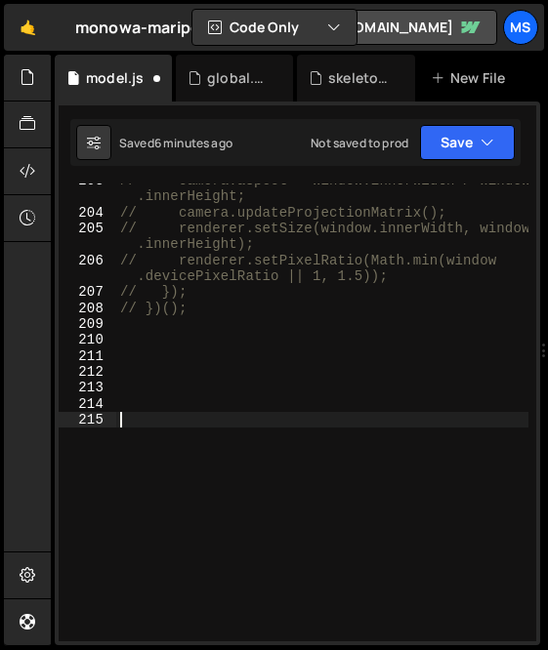
paste textarea "}"
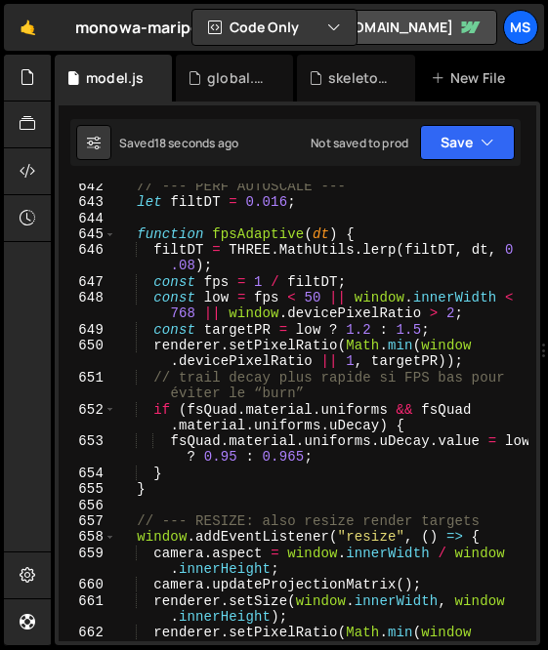
click at [409, 489] on div "// --- PERF AUTOSCALE --- let filtDT = 0.016 ; function fpsAdaptive ( dt ) { fi…" at bounding box center [322, 432] width 412 height 506
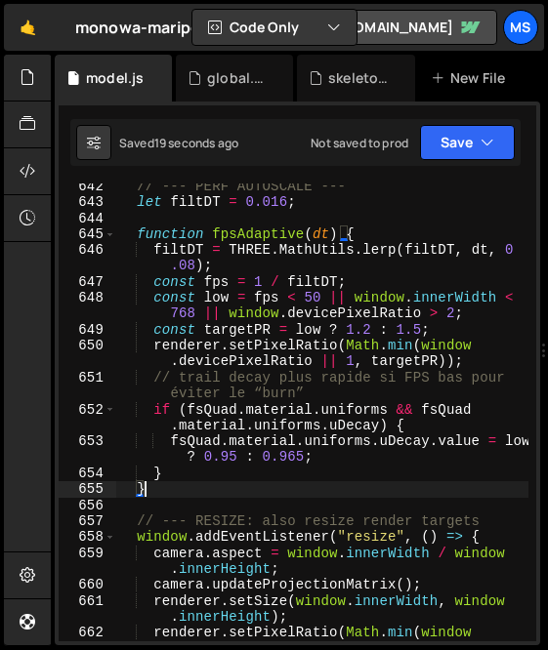
type textarea "})();"
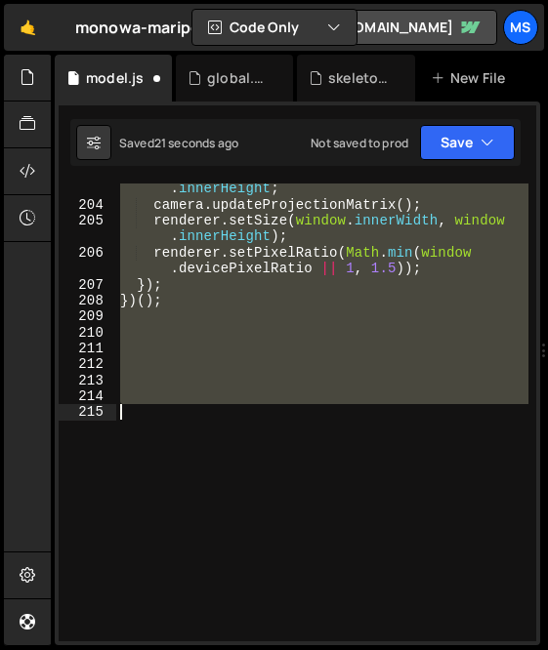
scroll to position [4102, 0]
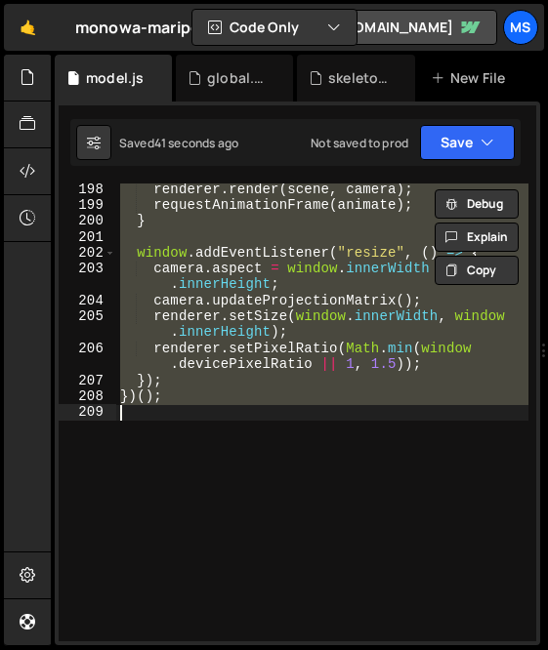
type textarea "// })();"
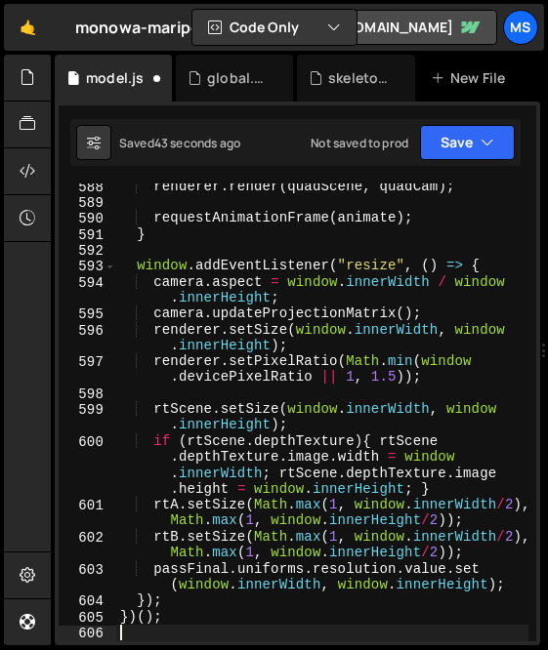
scroll to position [12830, 0]
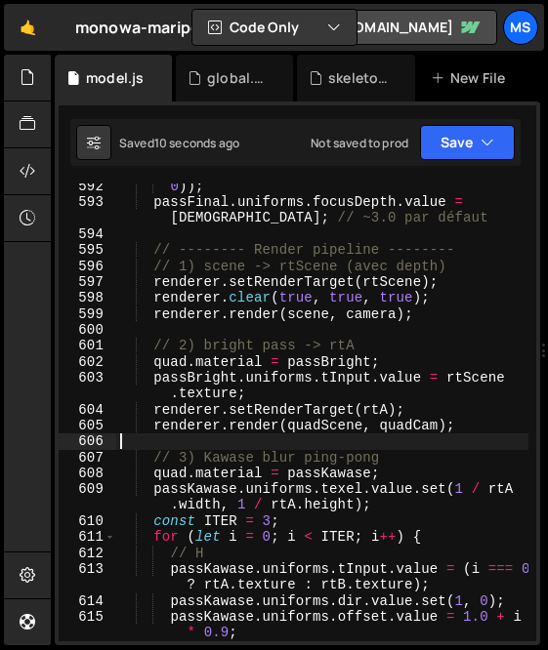
click at [410, 524] on div "0 )) ; passFinal . uniforms . focusDepth . value = focusDist ; // ~3.0 par défa…" at bounding box center [322, 424] width 412 height 490
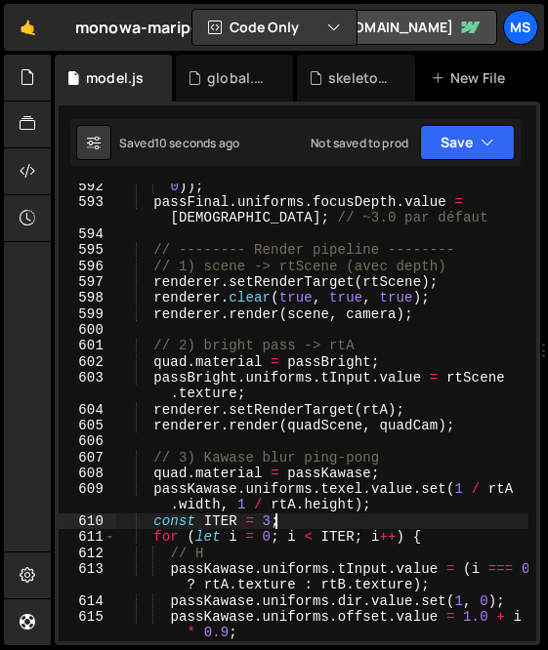
type textarea "})();"
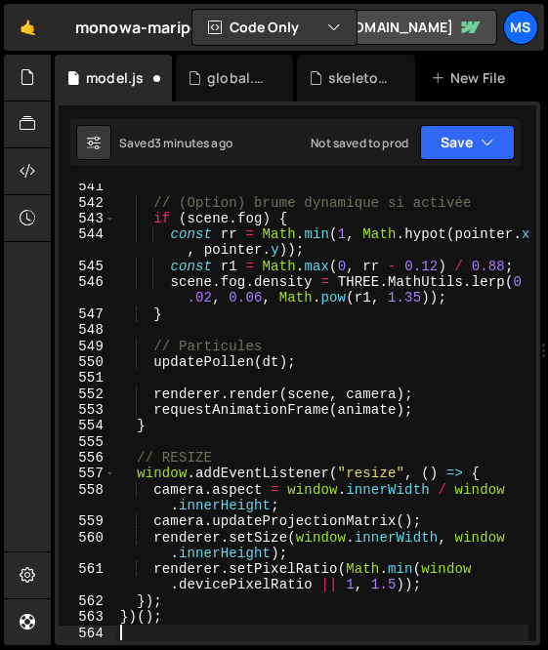
scroll to position [11937, 0]
click at [174, 630] on div "// (Option) brume dynamique si activée if ( scene . fog ) { const rr = Math . m…" at bounding box center [322, 424] width 412 height 490
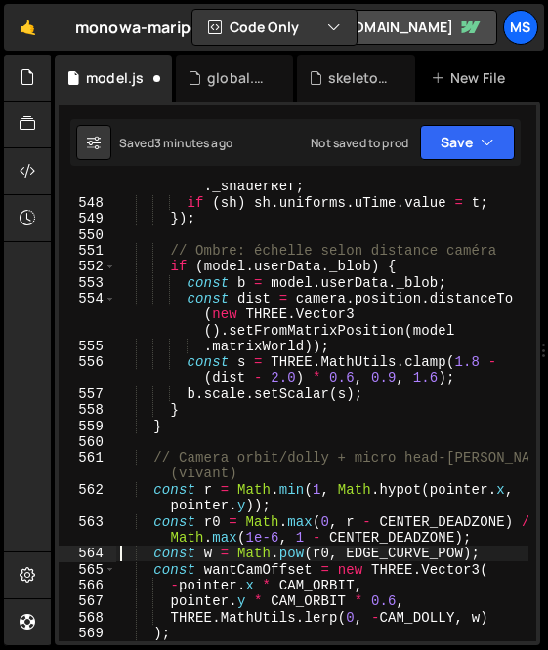
scroll to position [11570, 0]
type textarea "})();"
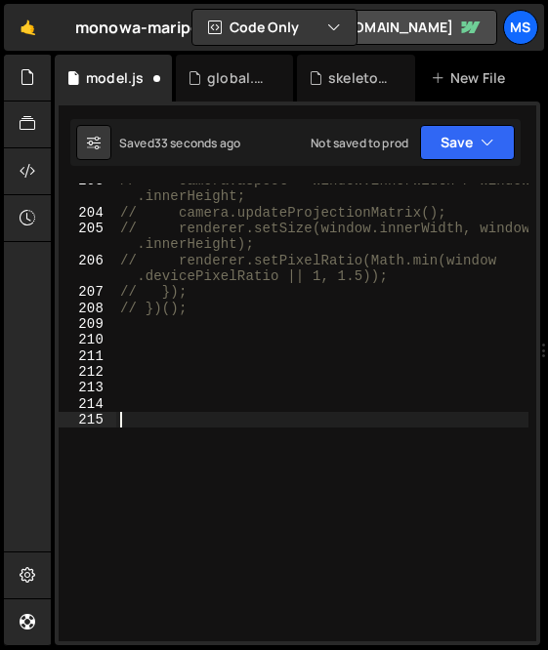
scroll to position [4269, 0]
paste textarea "warpMat.uniforms.uTime.value += dt;"
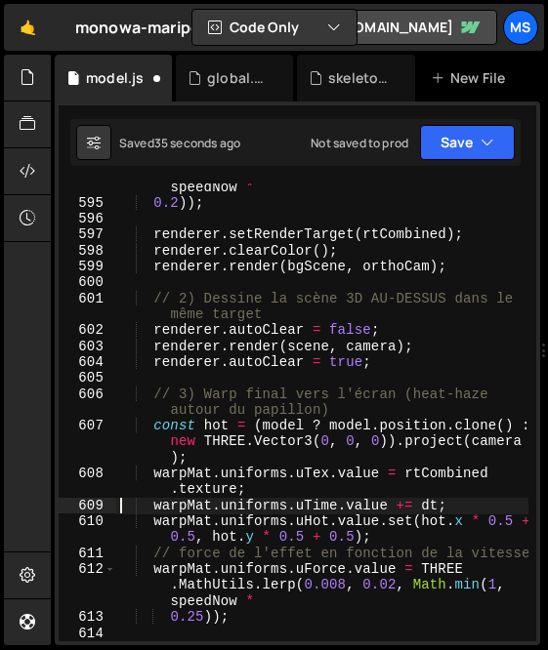
scroll to position [12416, 0]
click at [425, 440] on div "bgMat . uniforms . uIntensity . value = THREE . MathUtils . lerp ( 0.35 , 0.7 ,…" at bounding box center [322, 408] width 412 height 522
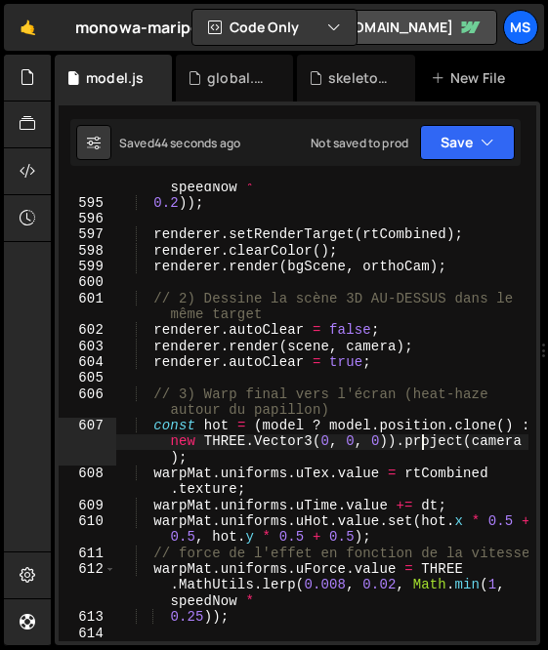
type textarea "})();"
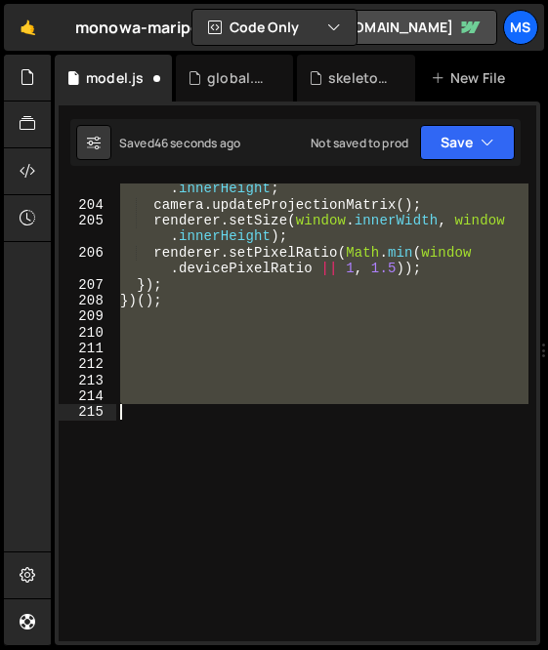
scroll to position [4102, 0]
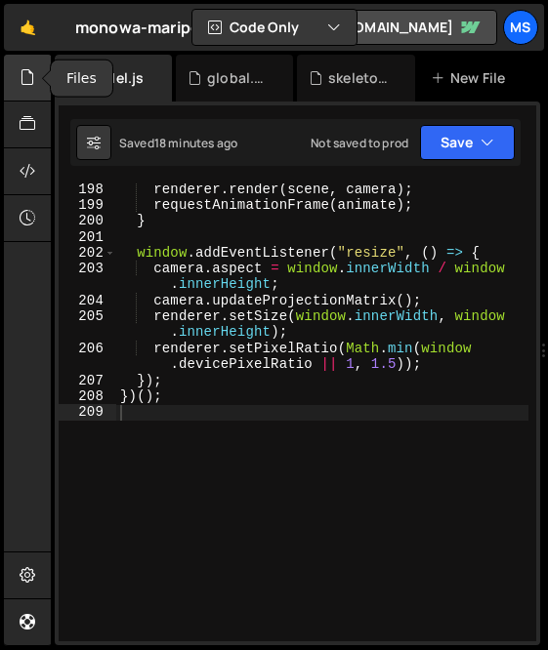
click at [23, 81] on icon at bounding box center [28, 76] width 16 height 21
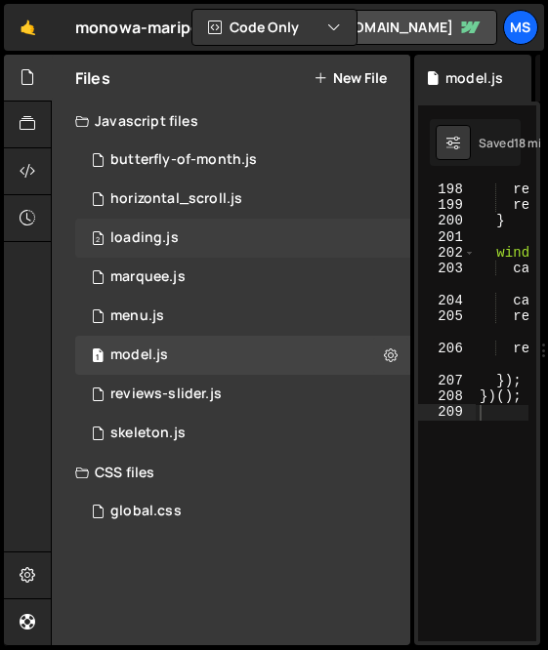
click at [183, 235] on div "2 loading.js 0" at bounding box center [242, 238] width 335 height 39
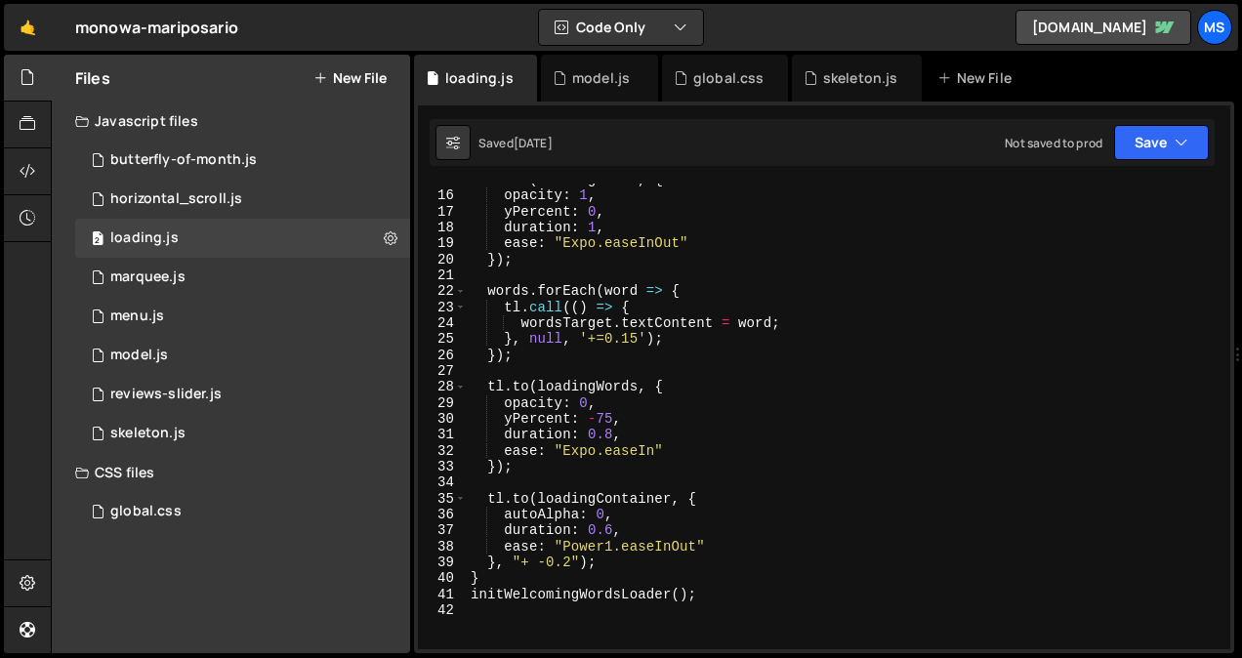
scroll to position [281, 0]
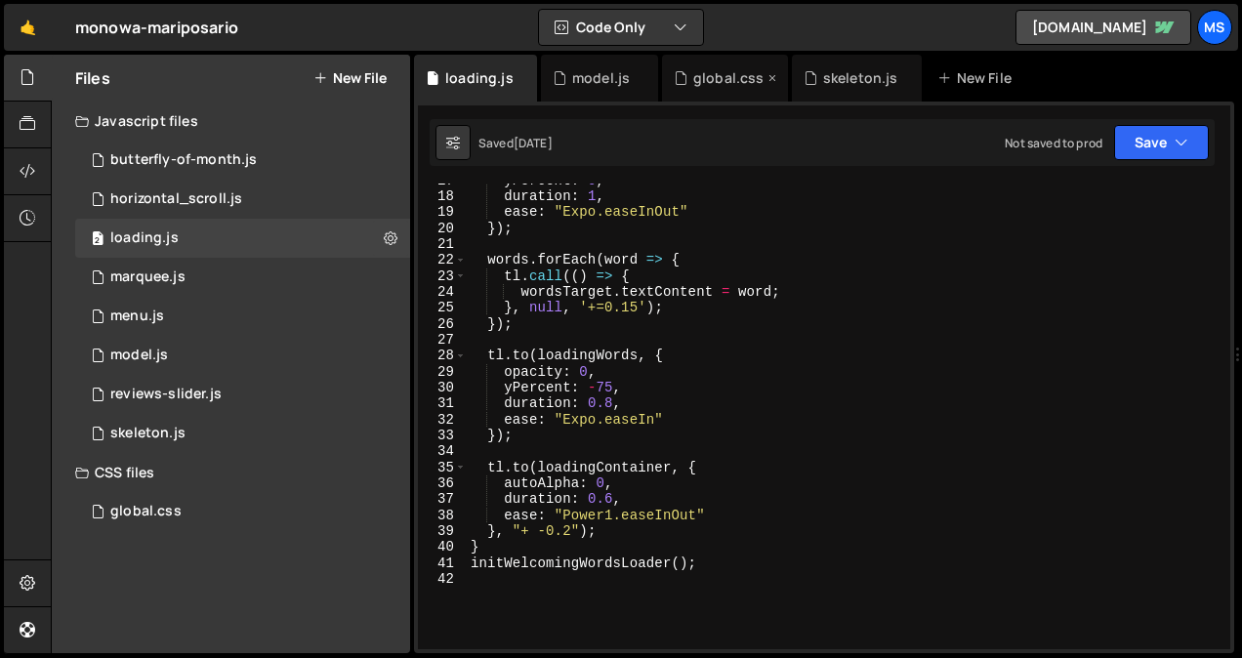
click at [499, 76] on icon at bounding box center [773, 78] width 14 height 20
click at [0, 0] on icon at bounding box center [0, 0] width 0 height 0
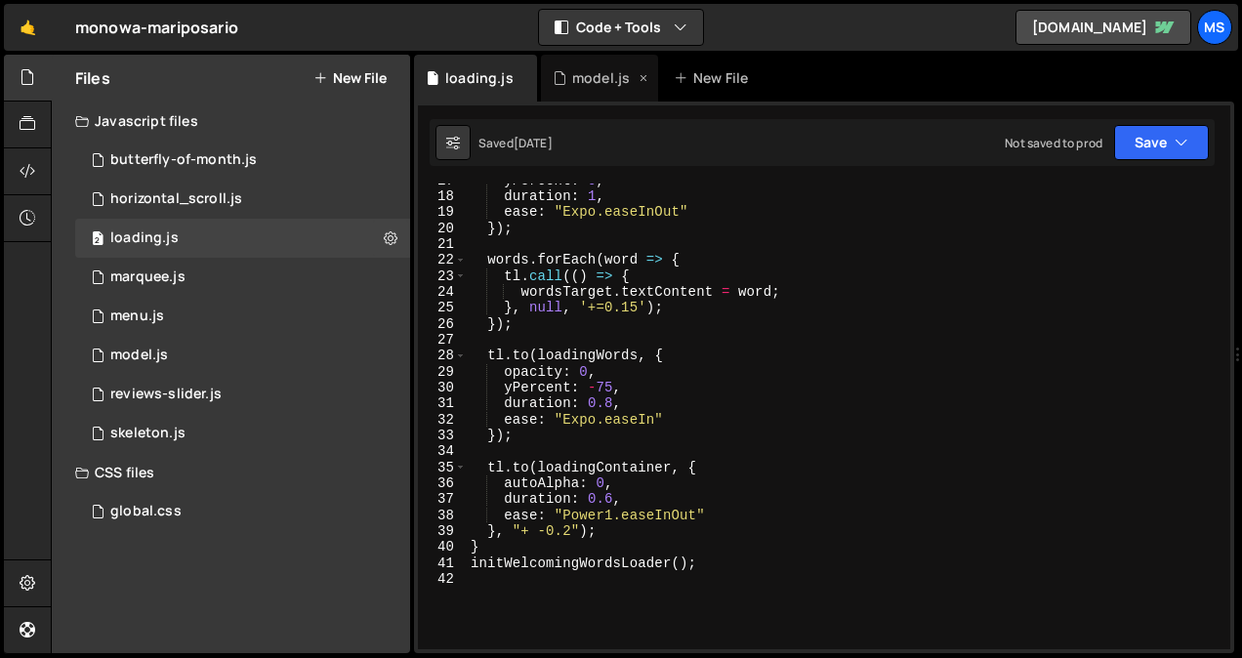
click at [499, 75] on div "model.js" at bounding box center [601, 78] width 58 height 20
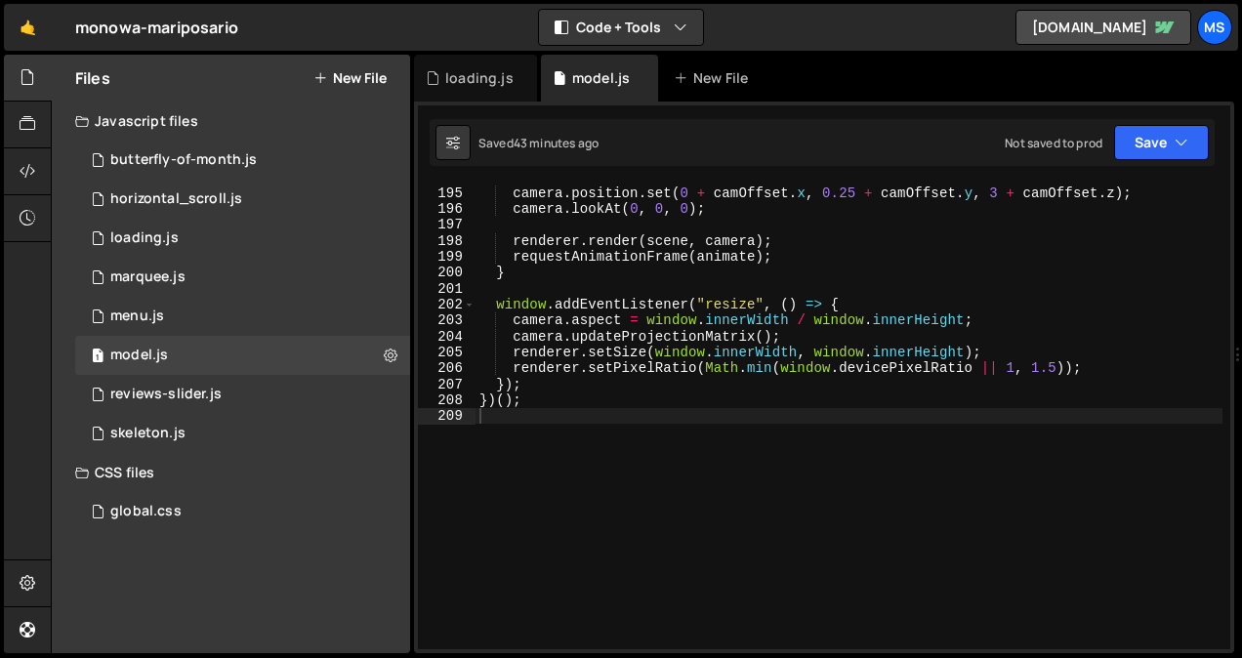
scroll to position [1795, 0]
drag, startPoint x: 625, startPoint y: 423, endPoint x: 635, endPoint y: 411, distance: 15.3
click at [499, 411] on div "camera . position . set ( 0 + camOffset . x , 0.25 + camOffset . y , 3 + camOff…" at bounding box center [849, 418] width 747 height 498
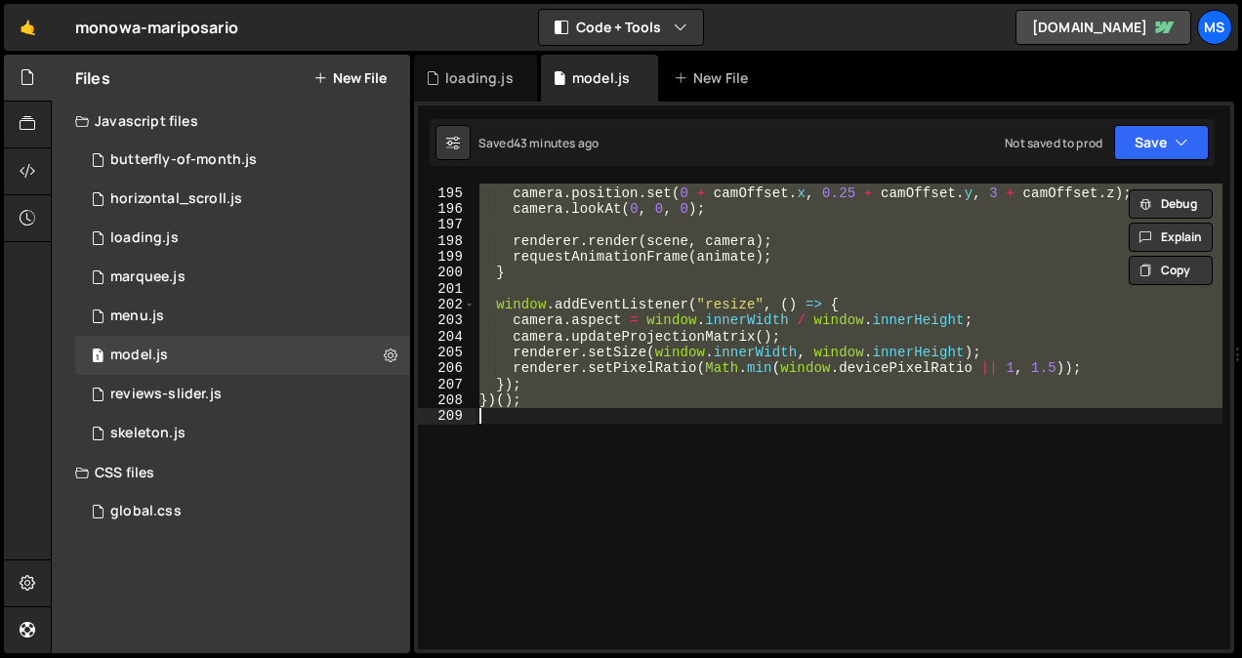
type textarea "// })();"
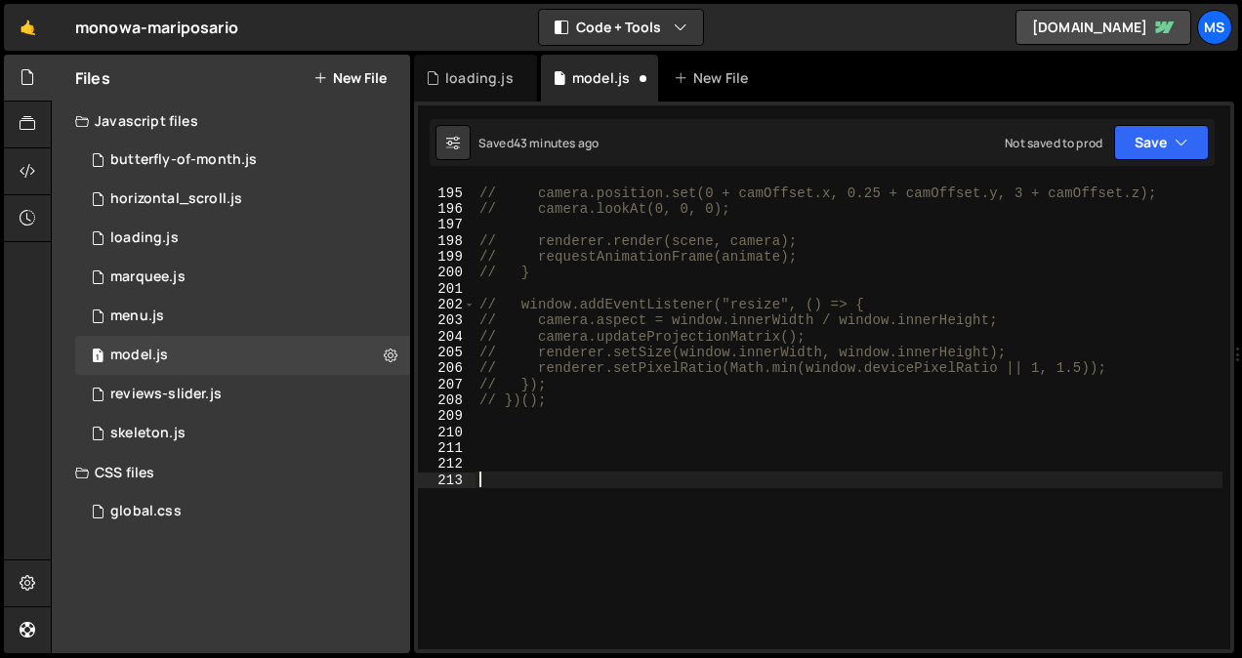
paste textarea "bgMat.uniforms.uPointer.value.copy(ptrUV);"
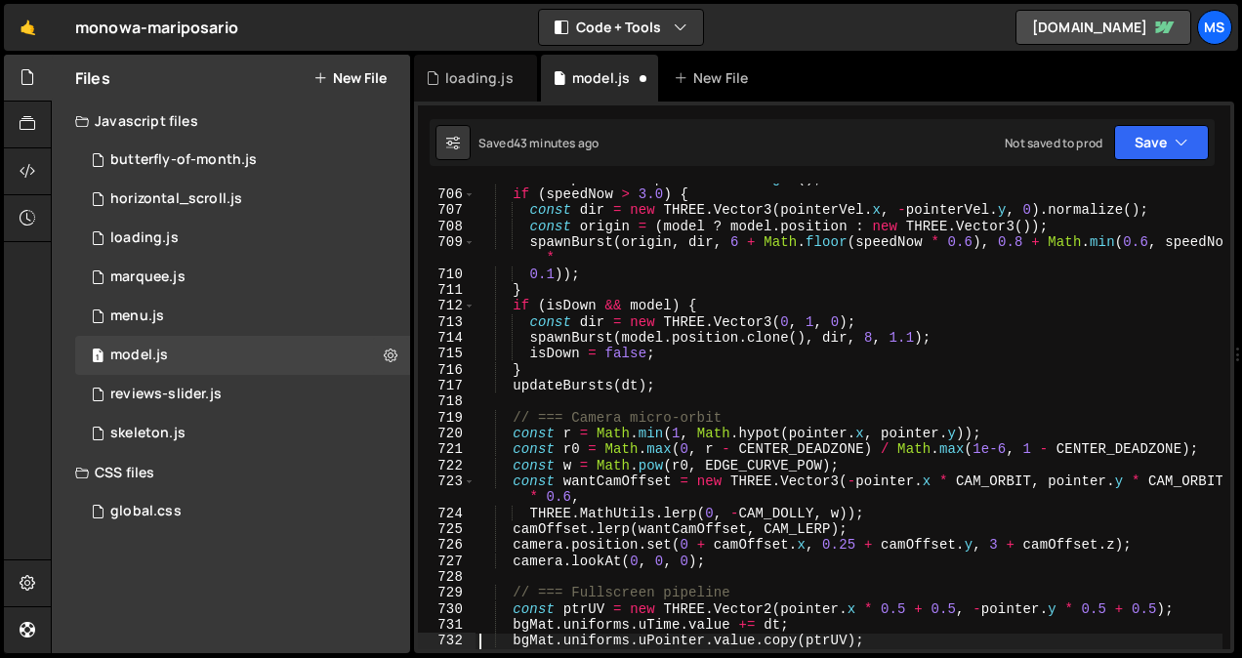
scroll to position [11578, 0]
click at [499, 471] on div "const speedNow = pointerVel . length ( ) ; if ( speedNow > 3.0 ) { const dir = …" at bounding box center [849, 428] width 747 height 514
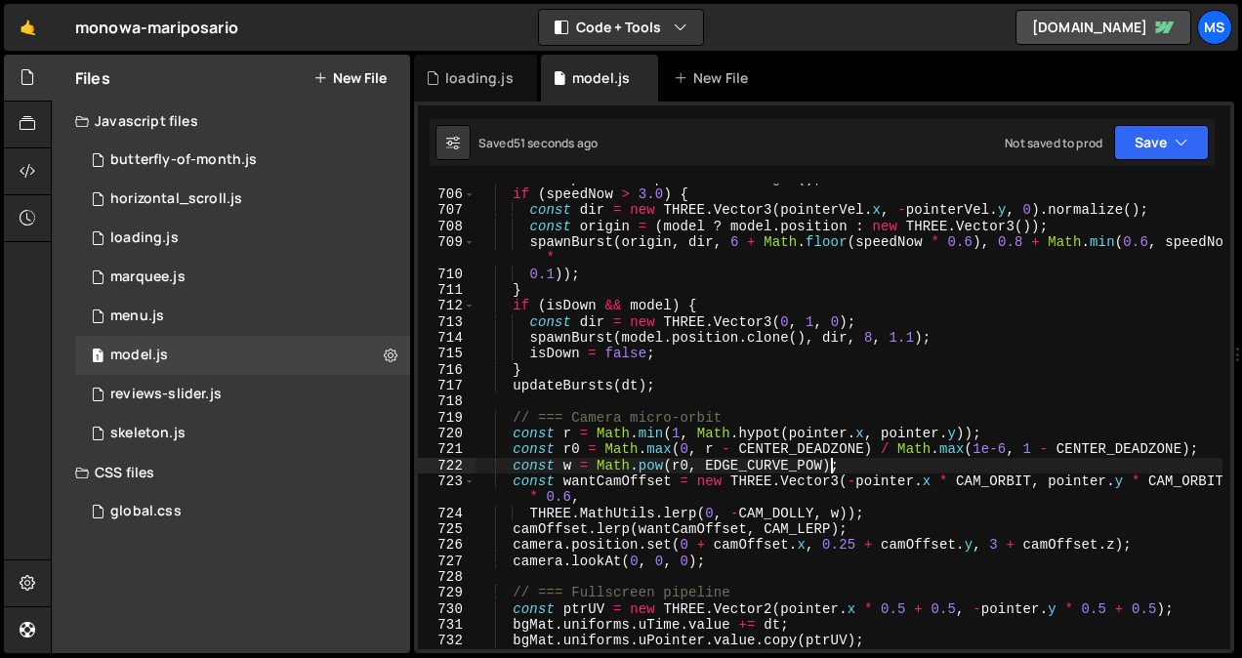
type textarea "})();"
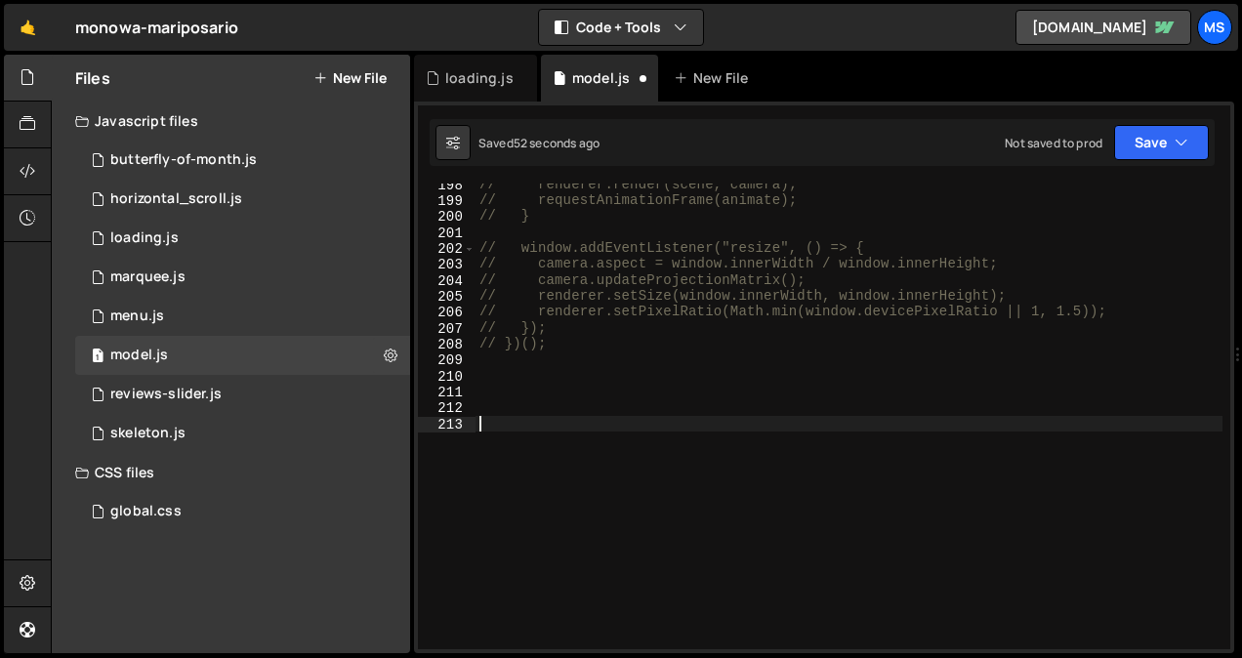
paste textarea "trailPath.unshift(model.position.clone());"
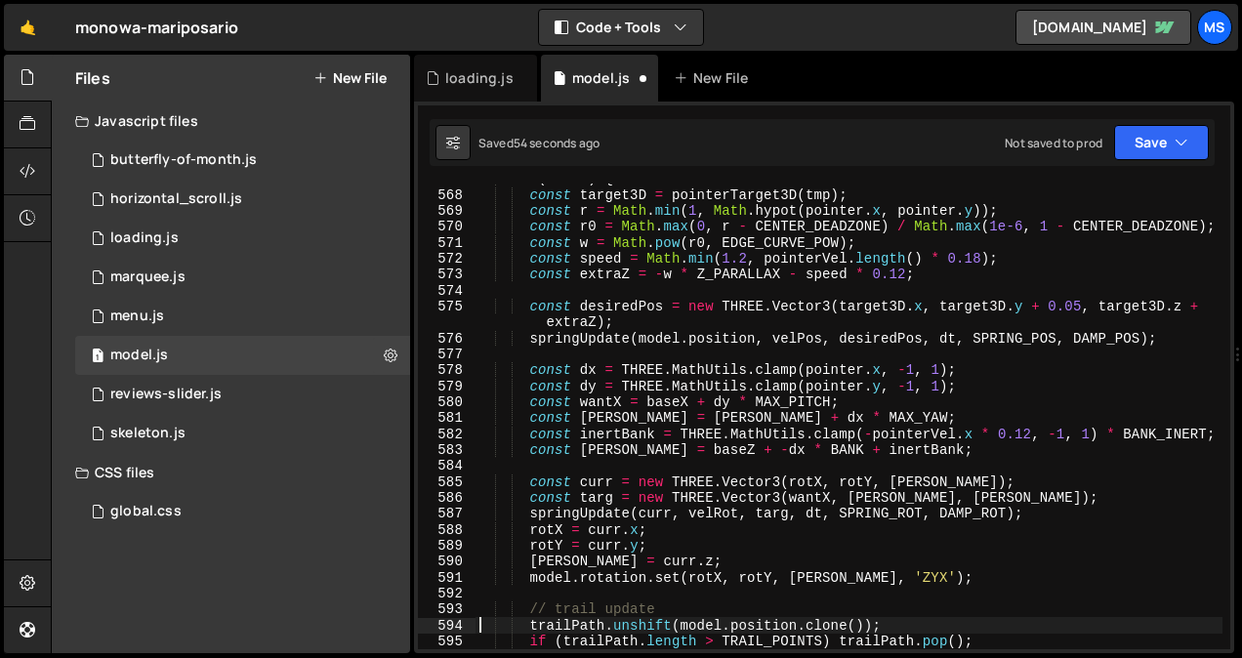
scroll to position [9600, 0]
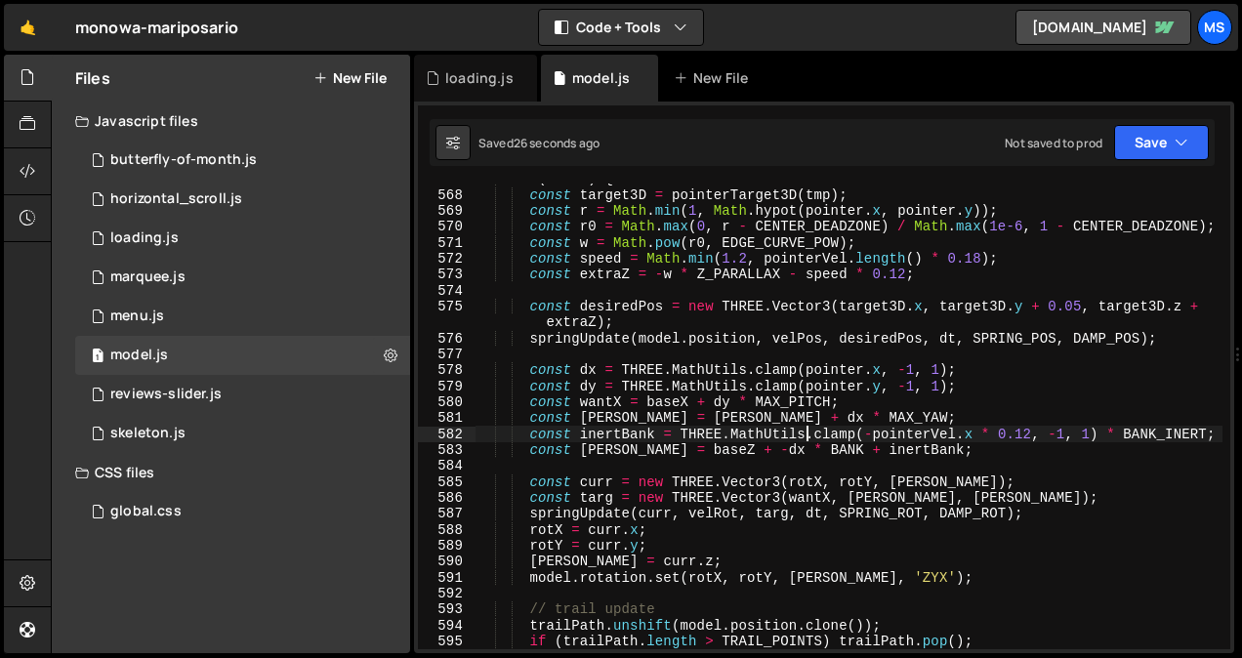
click at [499, 439] on div "if ( model ) { const target3D = pointerTarget3D ( tmp ) ; const r = Math . min …" at bounding box center [849, 428] width 747 height 514
type textarea "})();"
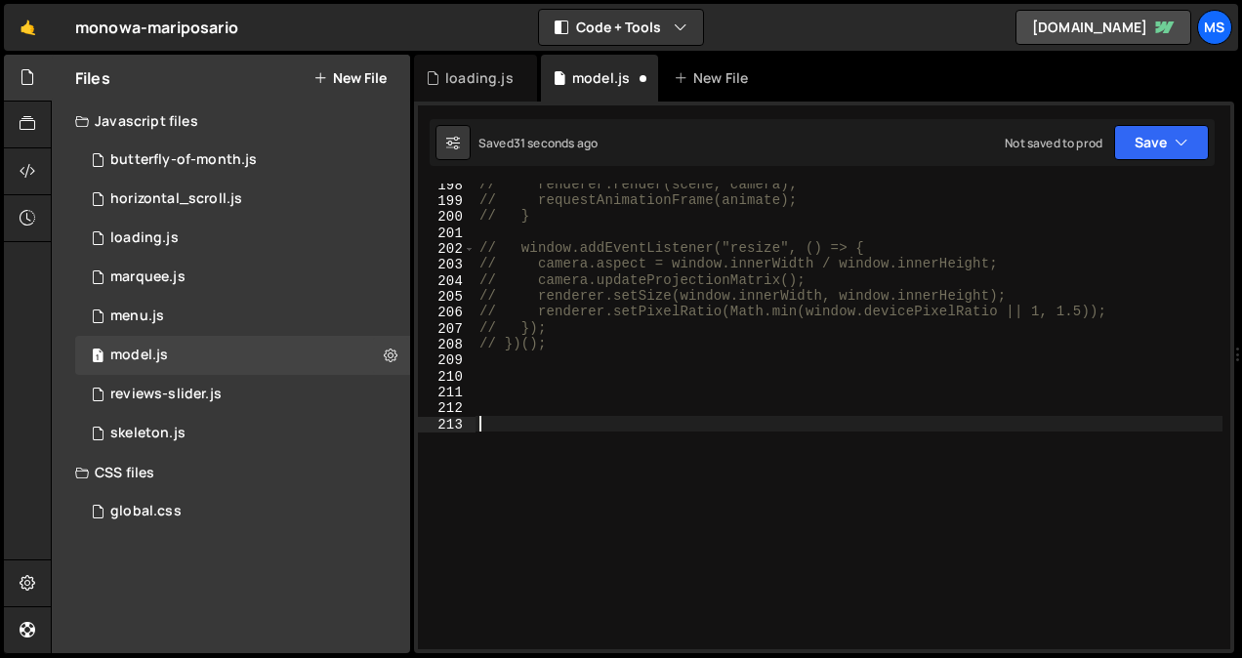
scroll to position [3189, 0]
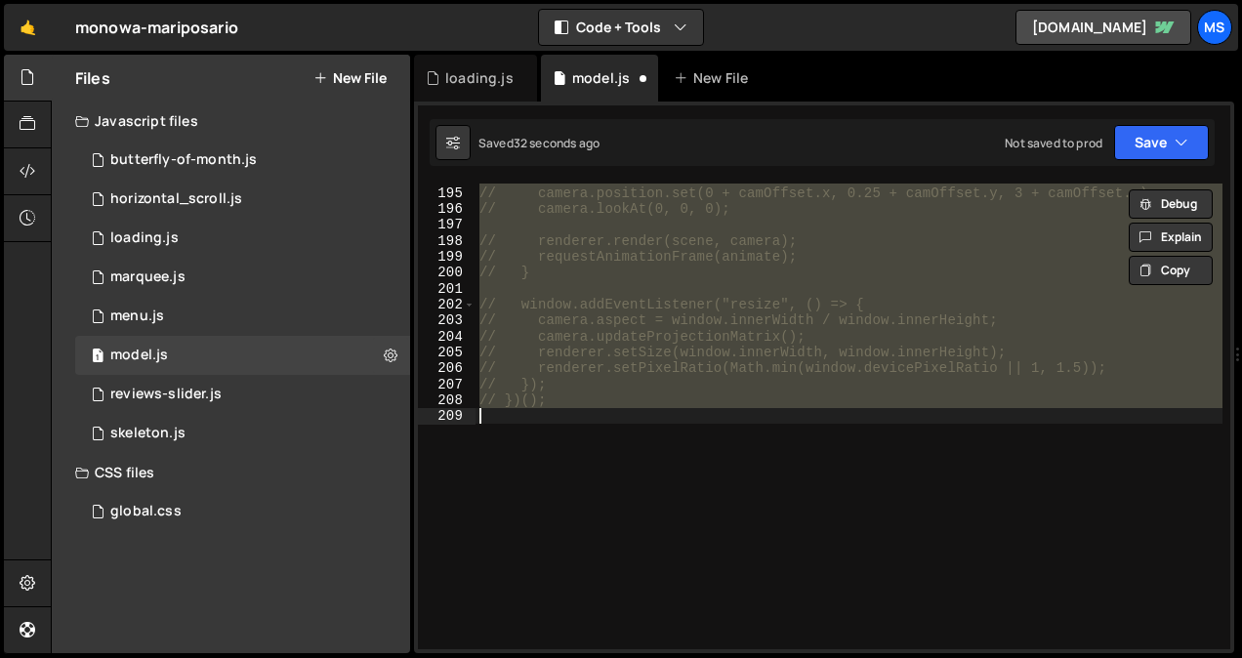
type textarea "})();"
